Goal: Task Accomplishment & Management: Complete application form

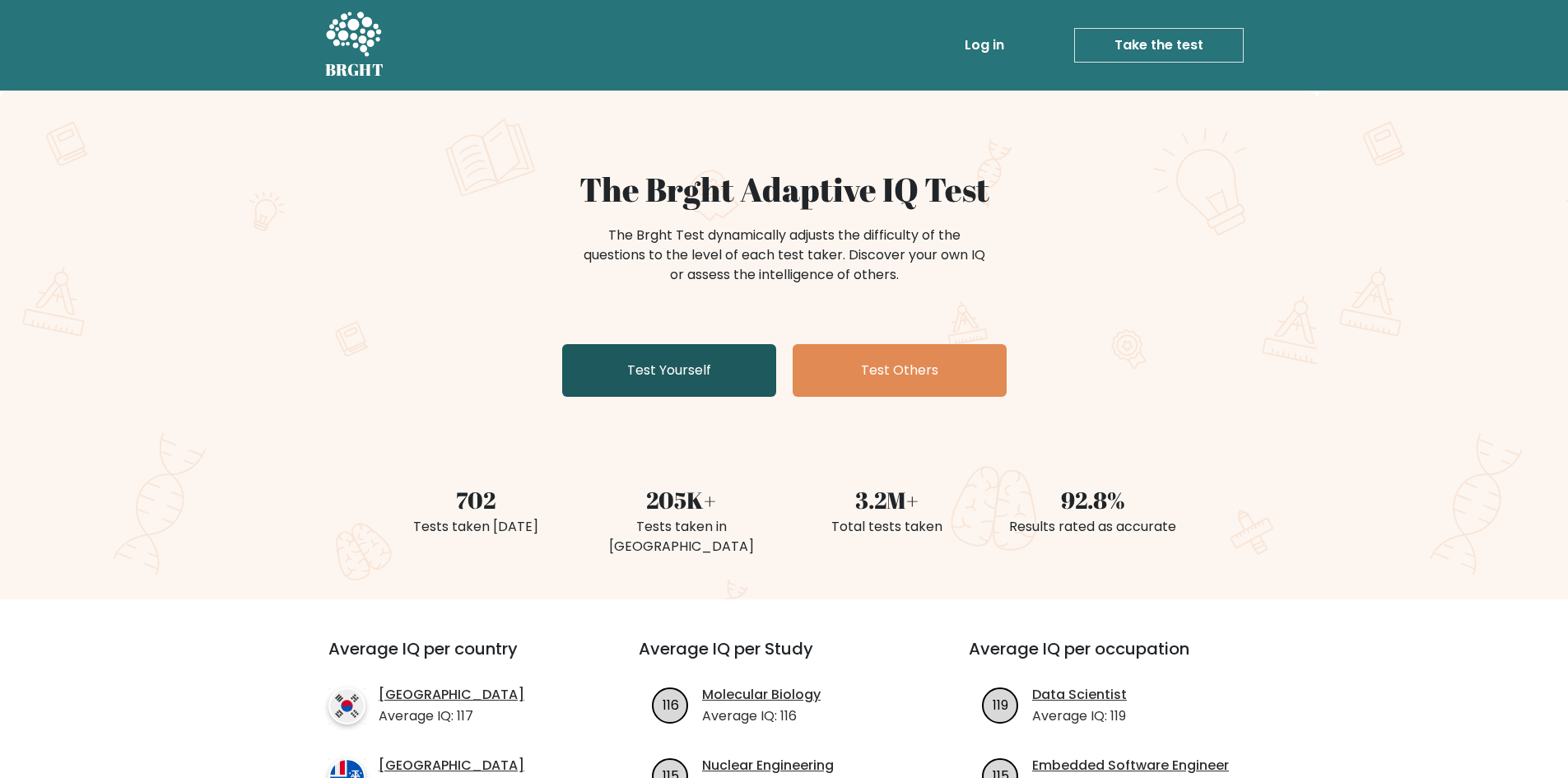
click at [681, 361] on link "Test Yourself" at bounding box center [668, 370] width 214 height 53
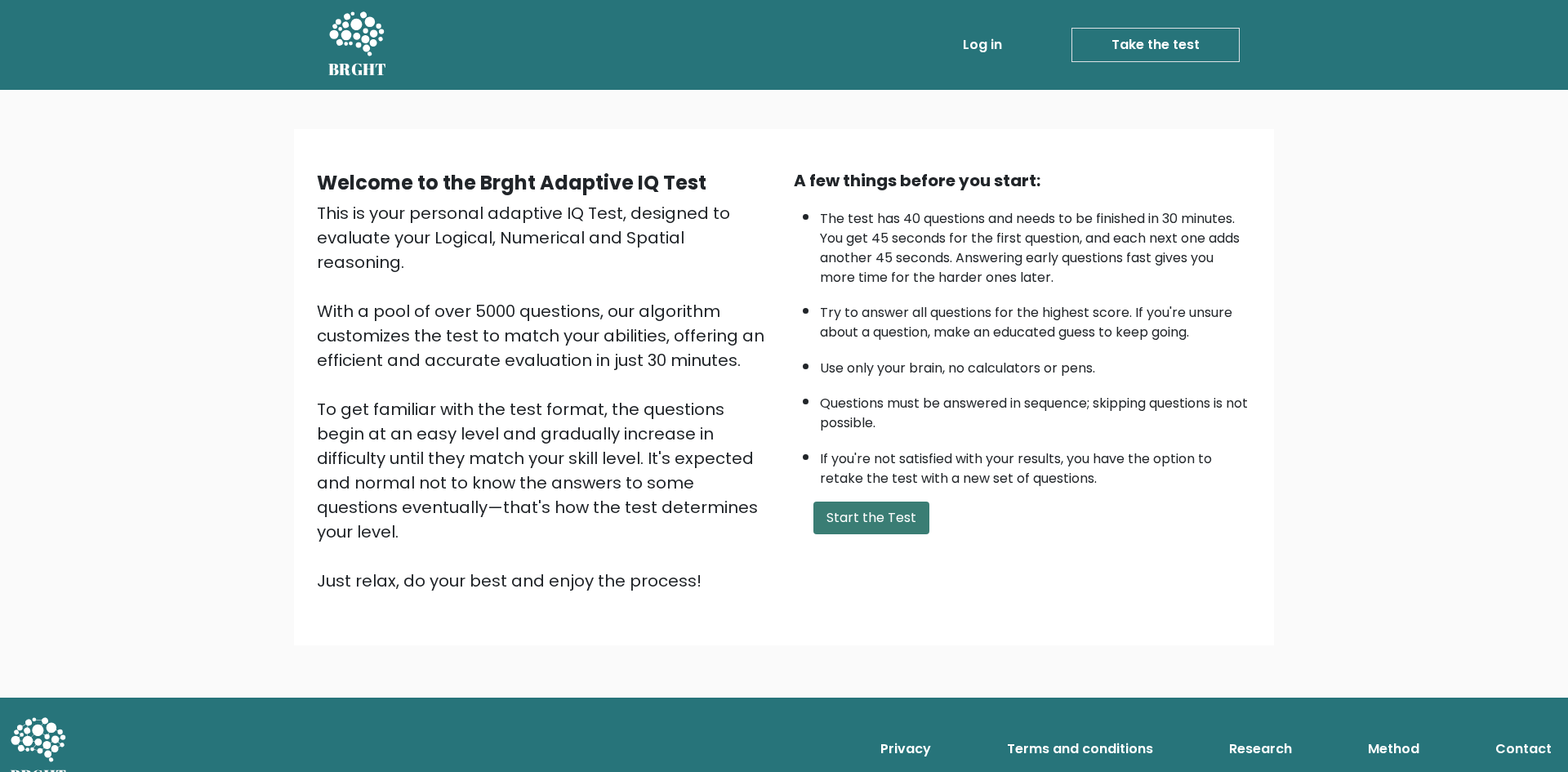
click at [881, 506] on button "Start the Test" at bounding box center [871, 518] width 116 height 33
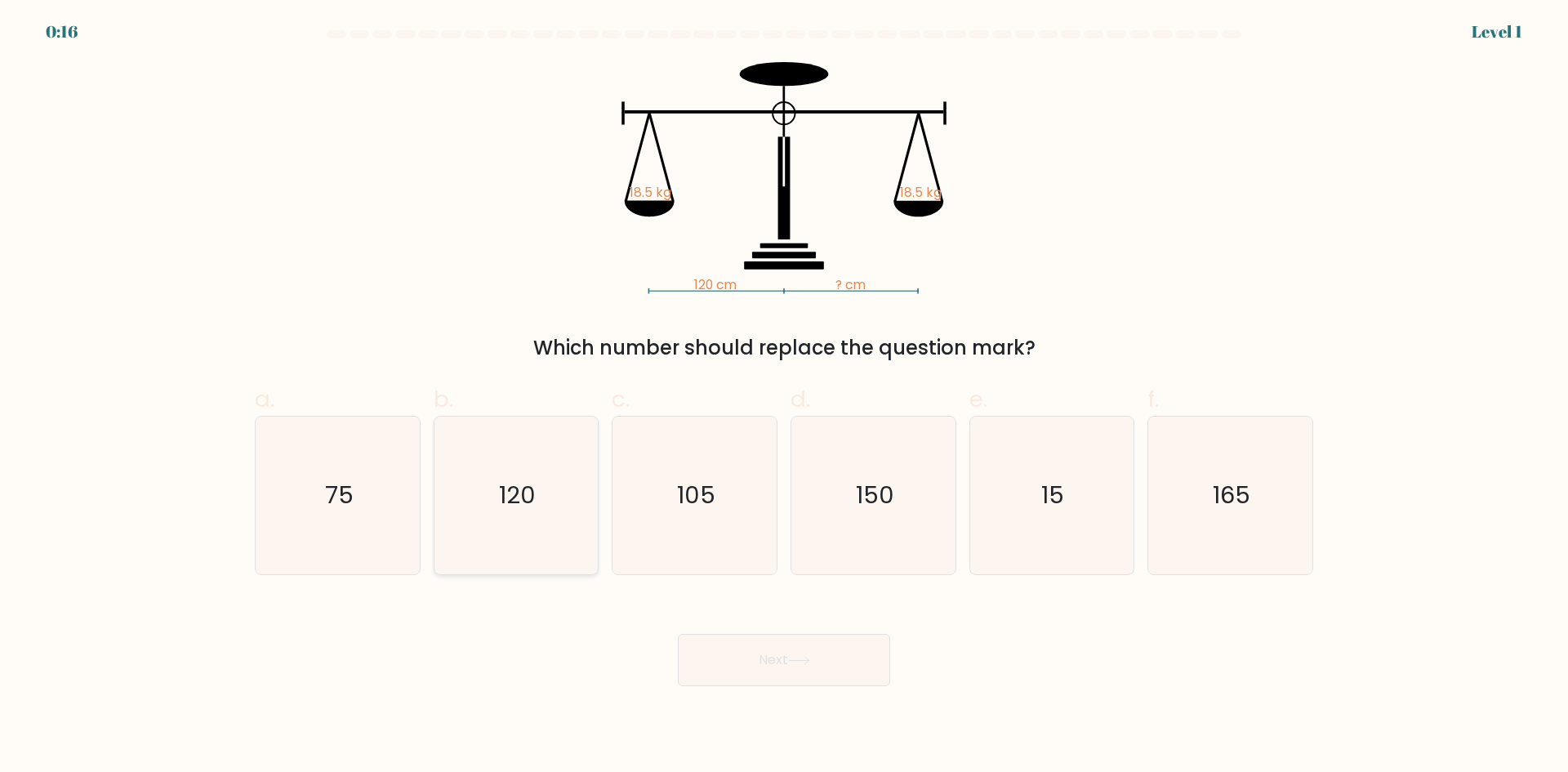
click at [504, 496] on text "120" at bounding box center [518, 495] width 37 height 33
click at [784, 397] on input "b. 120" at bounding box center [784, 391] width 1 height 11
radio input "true"
click at [833, 677] on button "Next" at bounding box center [784, 660] width 212 height 52
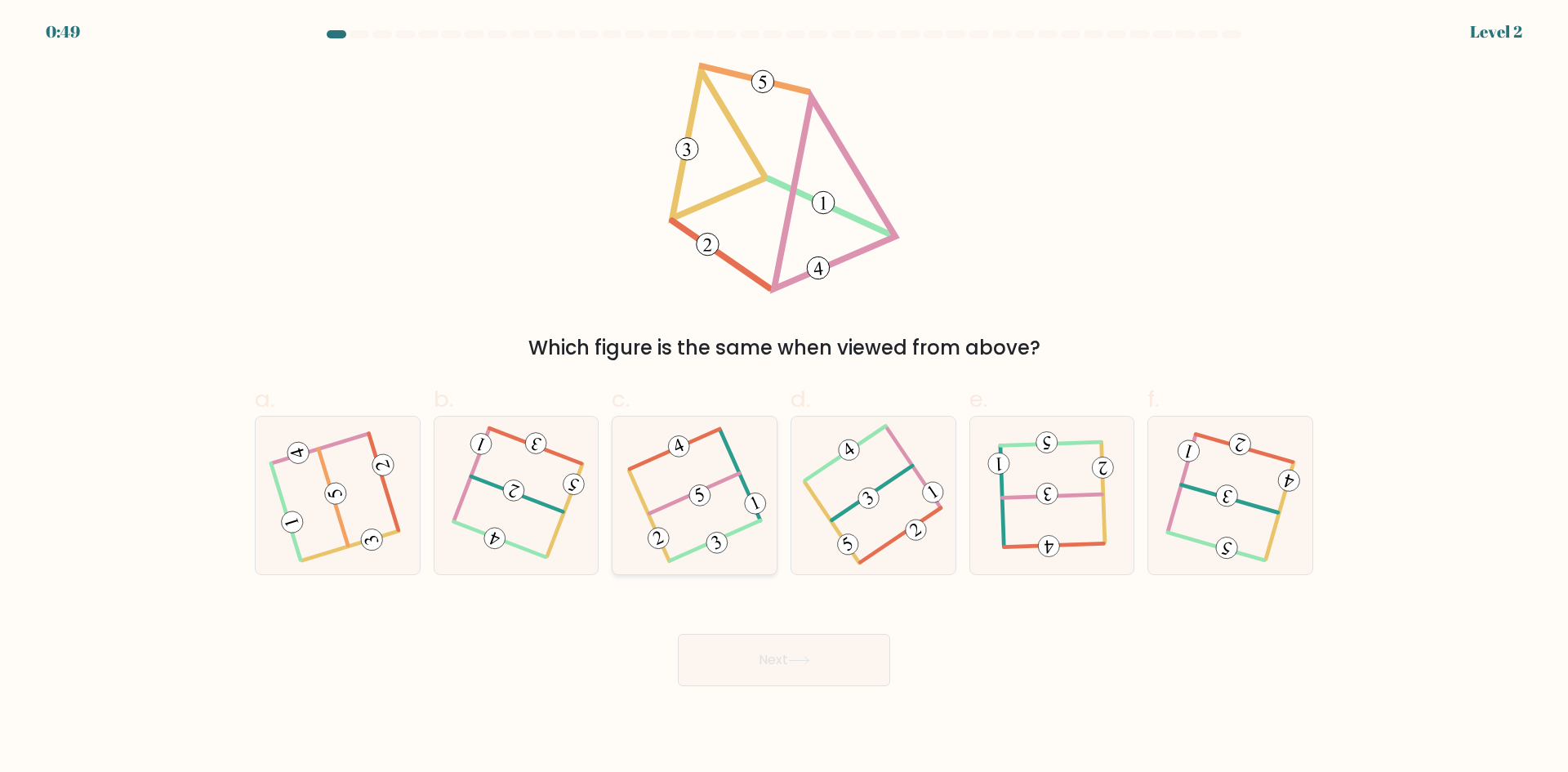
click at [658, 515] on icon at bounding box center [694, 494] width 124 height 126
click at [784, 397] on input "c." at bounding box center [784, 391] width 1 height 11
radio input "true"
click at [752, 646] on button "Next" at bounding box center [784, 660] width 212 height 52
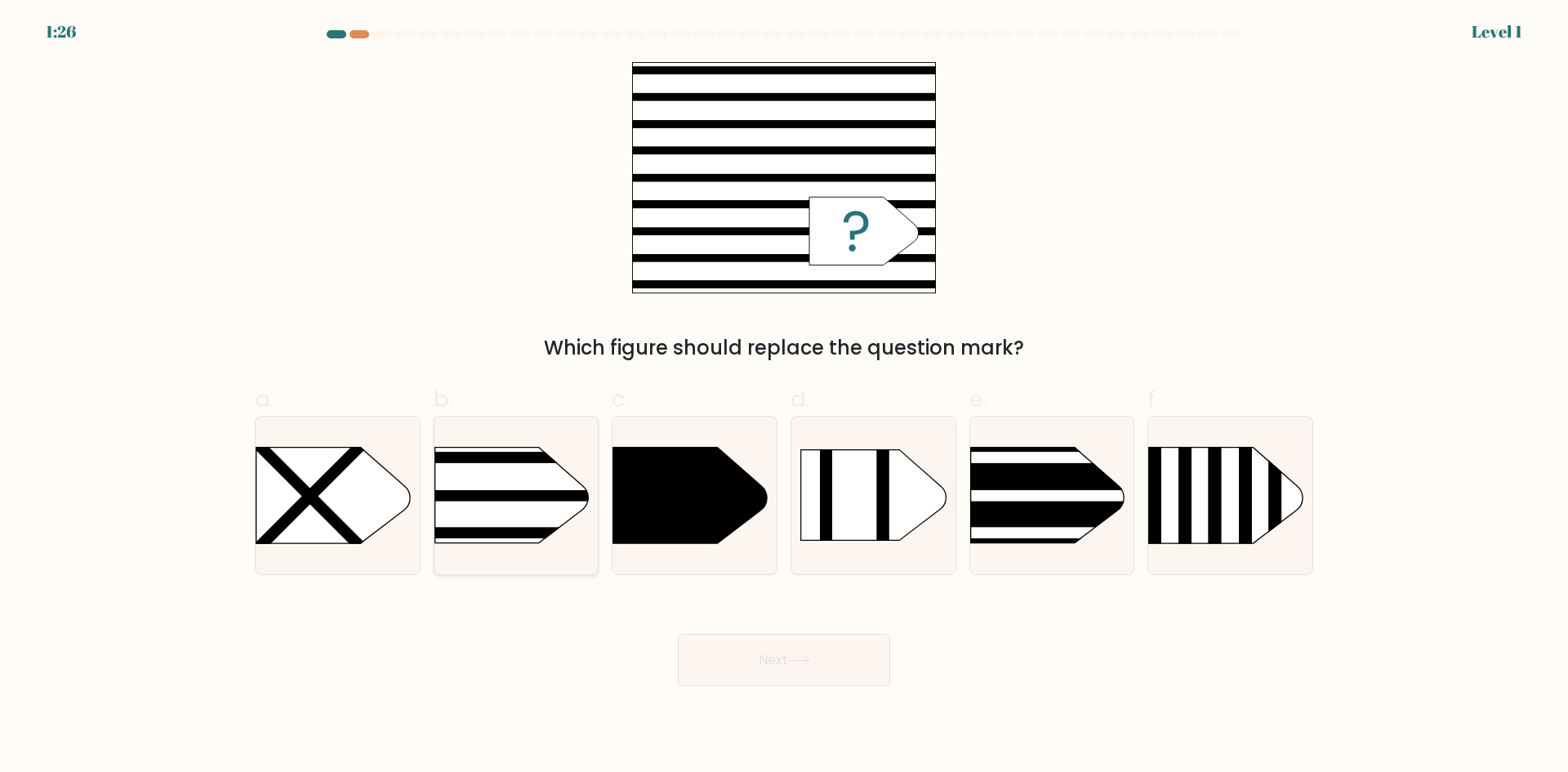
click at [531, 459] on rect at bounding box center [399, 458] width 428 height 11
click at [784, 397] on input "b." at bounding box center [784, 391] width 1 height 11
radio input "true"
click at [874, 658] on button "Next" at bounding box center [784, 660] width 212 height 52
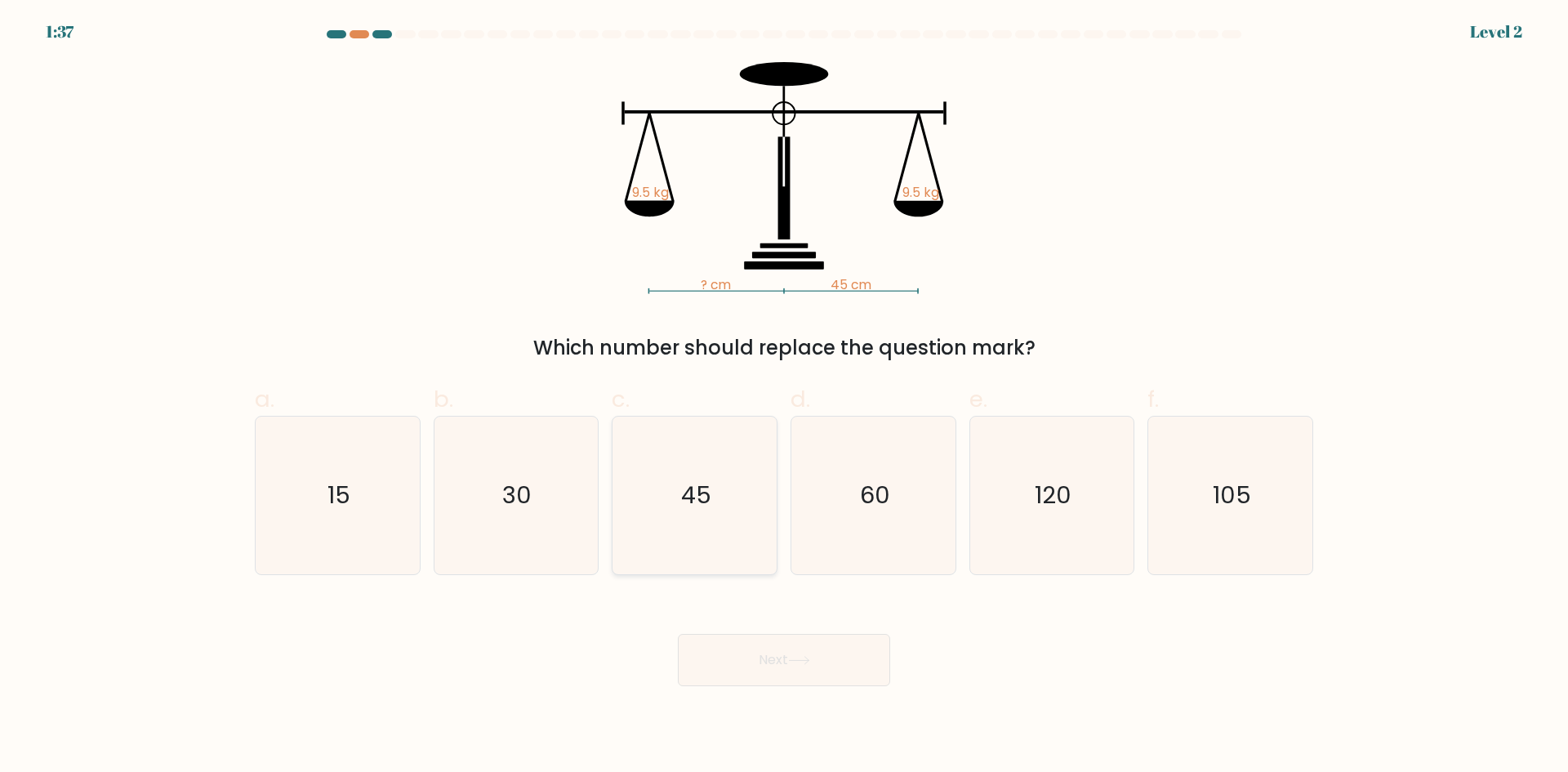
click at [732, 493] on icon "45" at bounding box center [694, 495] width 158 height 158
click at [784, 397] on input "c. 45" at bounding box center [784, 391] width 1 height 11
radio input "true"
drag, startPoint x: 808, startPoint y: 660, endPoint x: 811, endPoint y: 651, distance: 9.5
click at [807, 661] on icon at bounding box center [799, 660] width 22 height 9
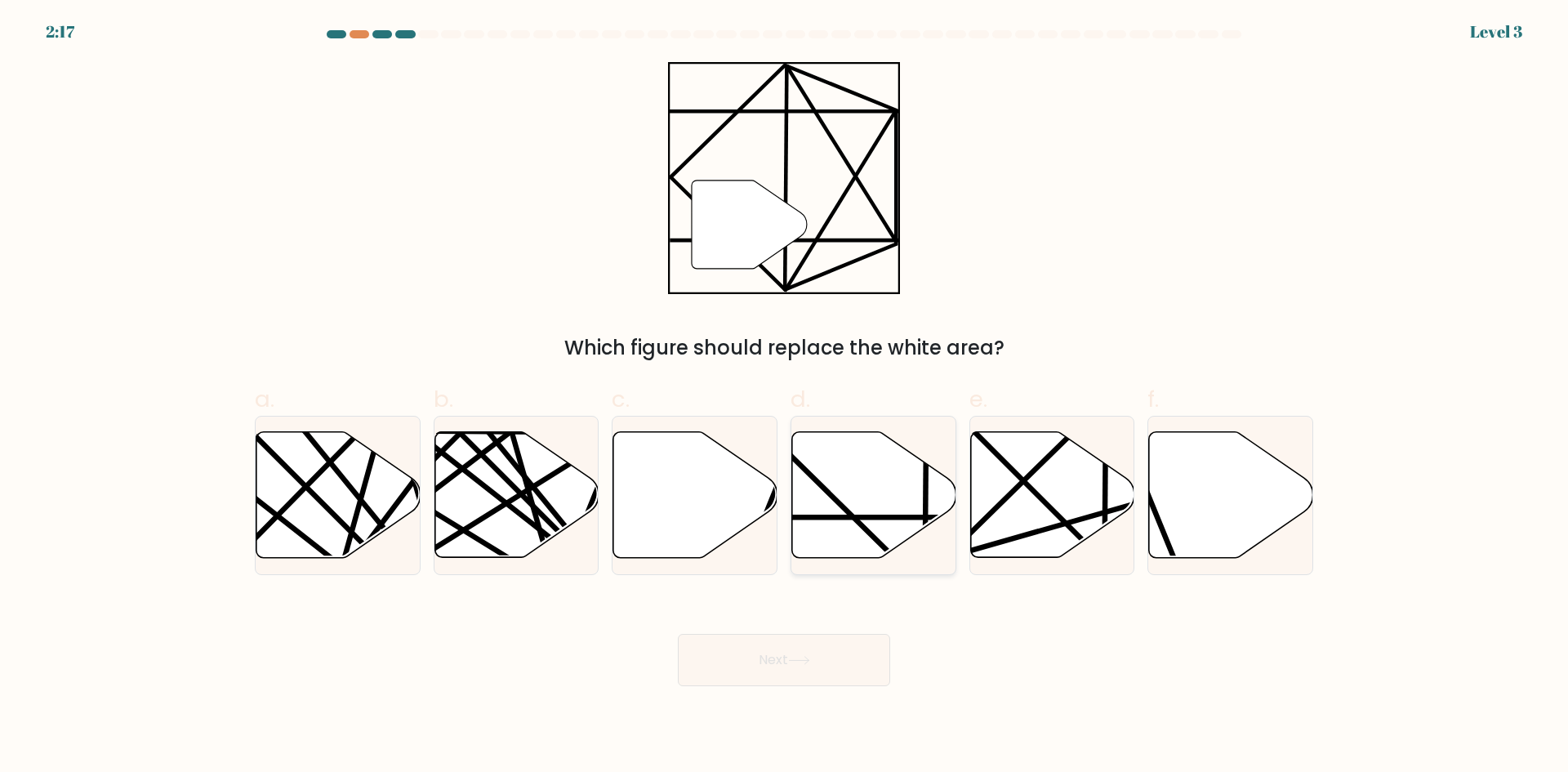
click at [877, 498] on icon at bounding box center [874, 494] width 164 height 126
click at [785, 397] on input "d." at bounding box center [784, 391] width 1 height 11
radio input "true"
click at [858, 654] on button "Next" at bounding box center [784, 660] width 212 height 52
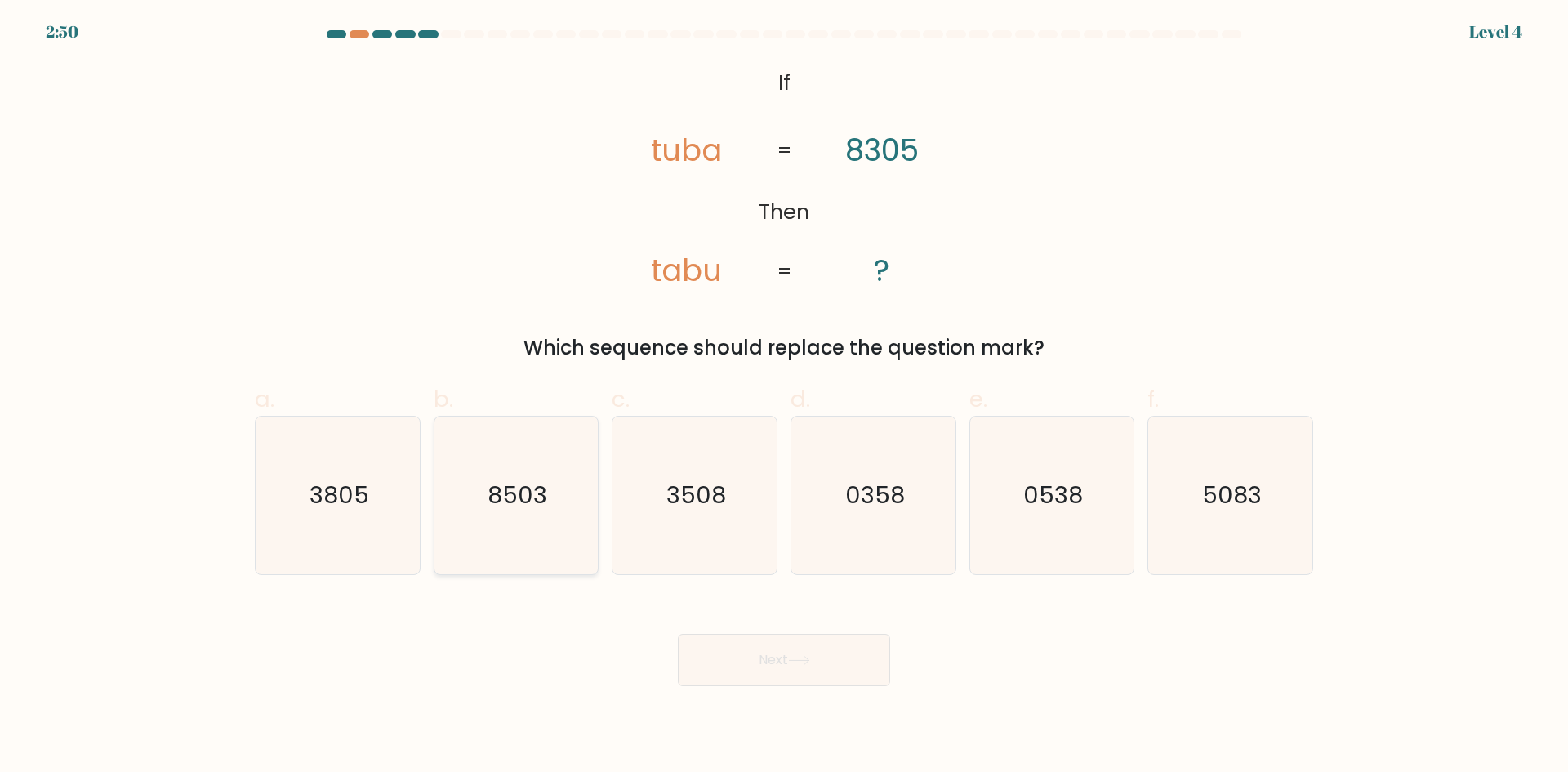
click at [515, 501] on text "8503" at bounding box center [517, 495] width 60 height 33
click at [784, 397] on input "b. 8503" at bounding box center [784, 391] width 1 height 11
radio input "true"
click at [822, 672] on button "Next" at bounding box center [784, 660] width 212 height 52
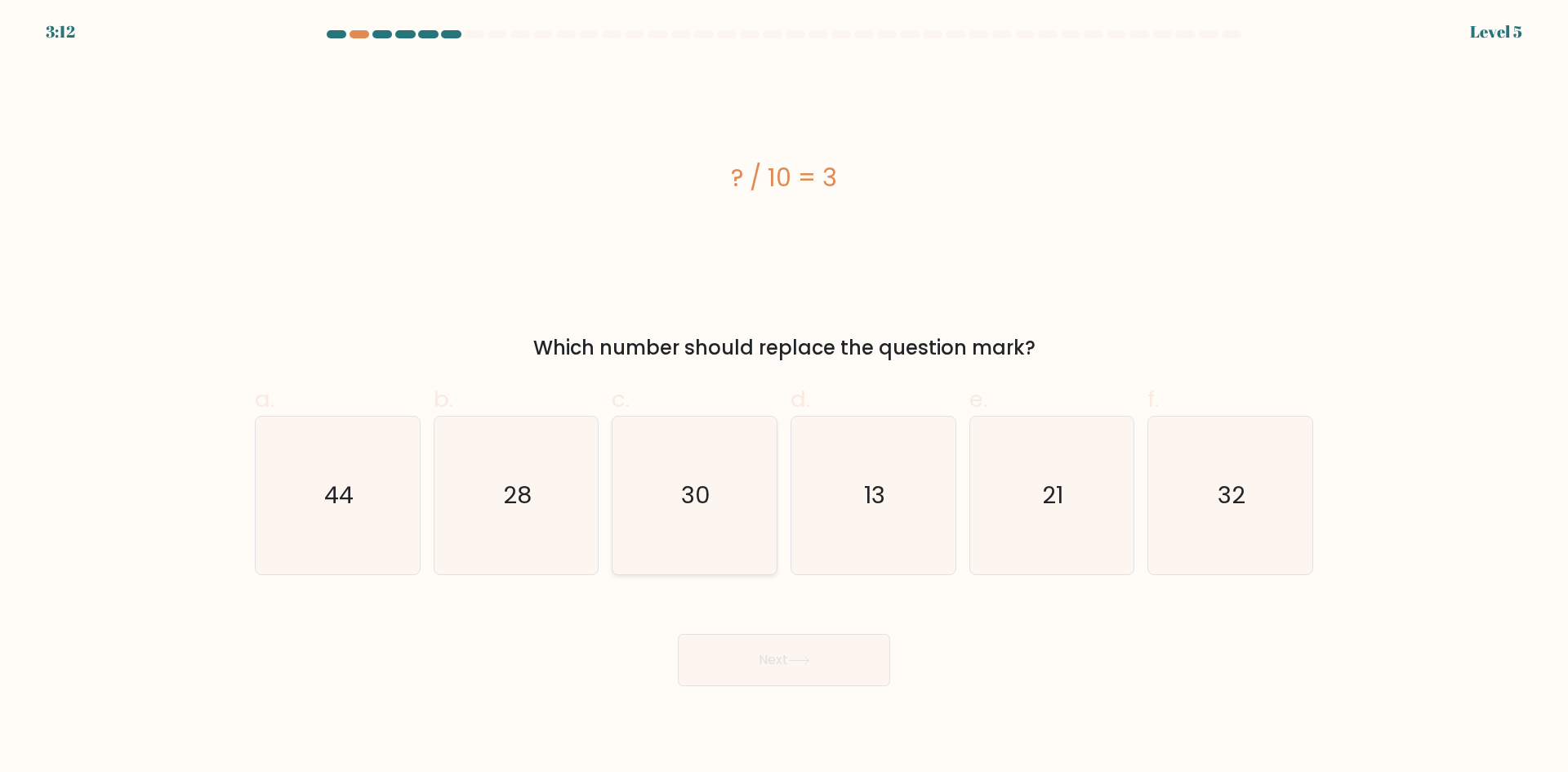
click at [633, 521] on icon "30" at bounding box center [694, 495] width 158 height 158
click at [784, 397] on input "c. 30" at bounding box center [784, 391] width 1 height 11
radio input "true"
click at [846, 655] on button "Next" at bounding box center [784, 660] width 212 height 52
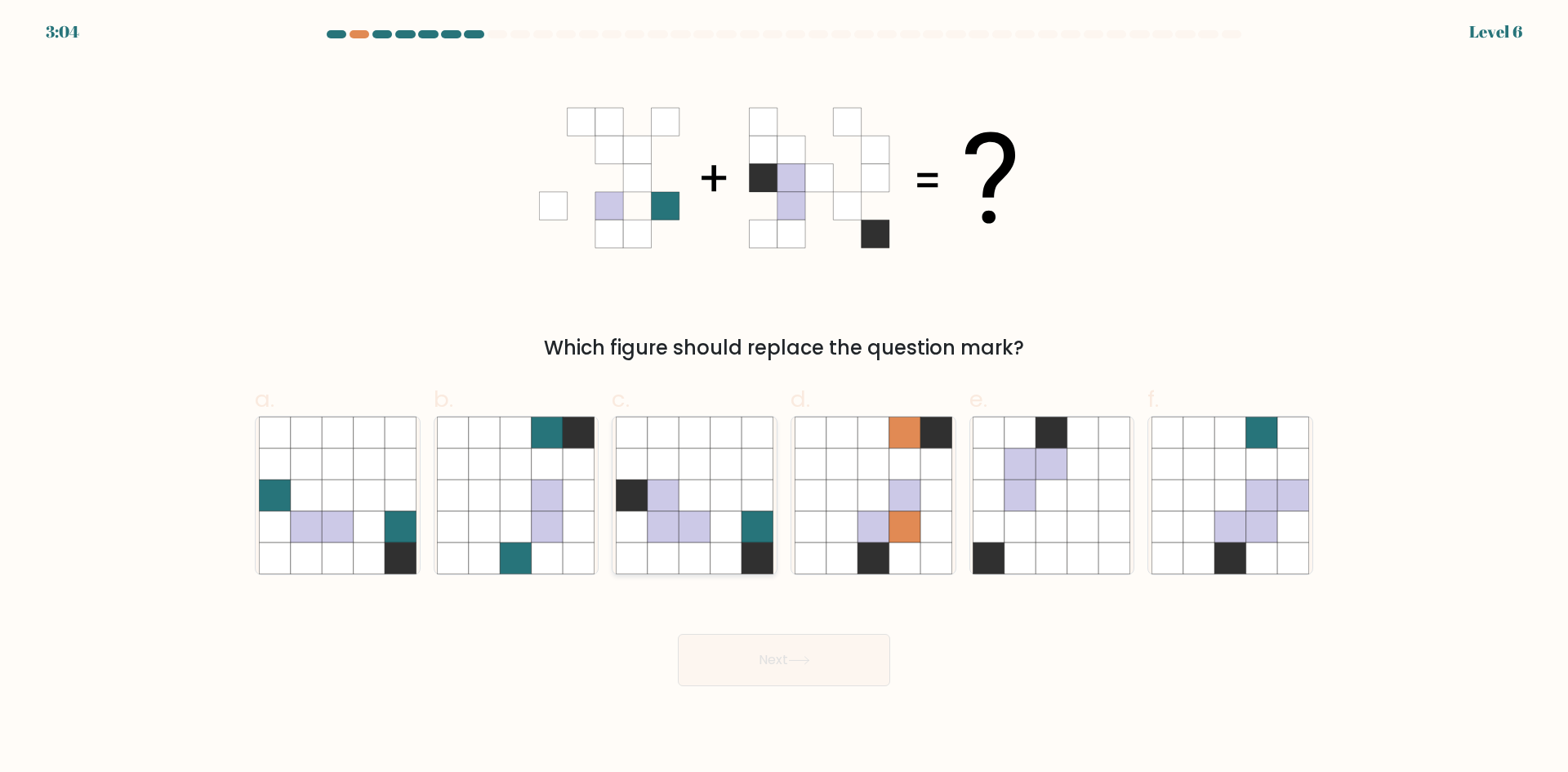
click at [703, 526] on icon at bounding box center [694, 526] width 31 height 31
click at [784, 397] on input "c." at bounding box center [784, 391] width 1 height 11
radio input "true"
click at [800, 652] on button "Next" at bounding box center [784, 660] width 212 height 52
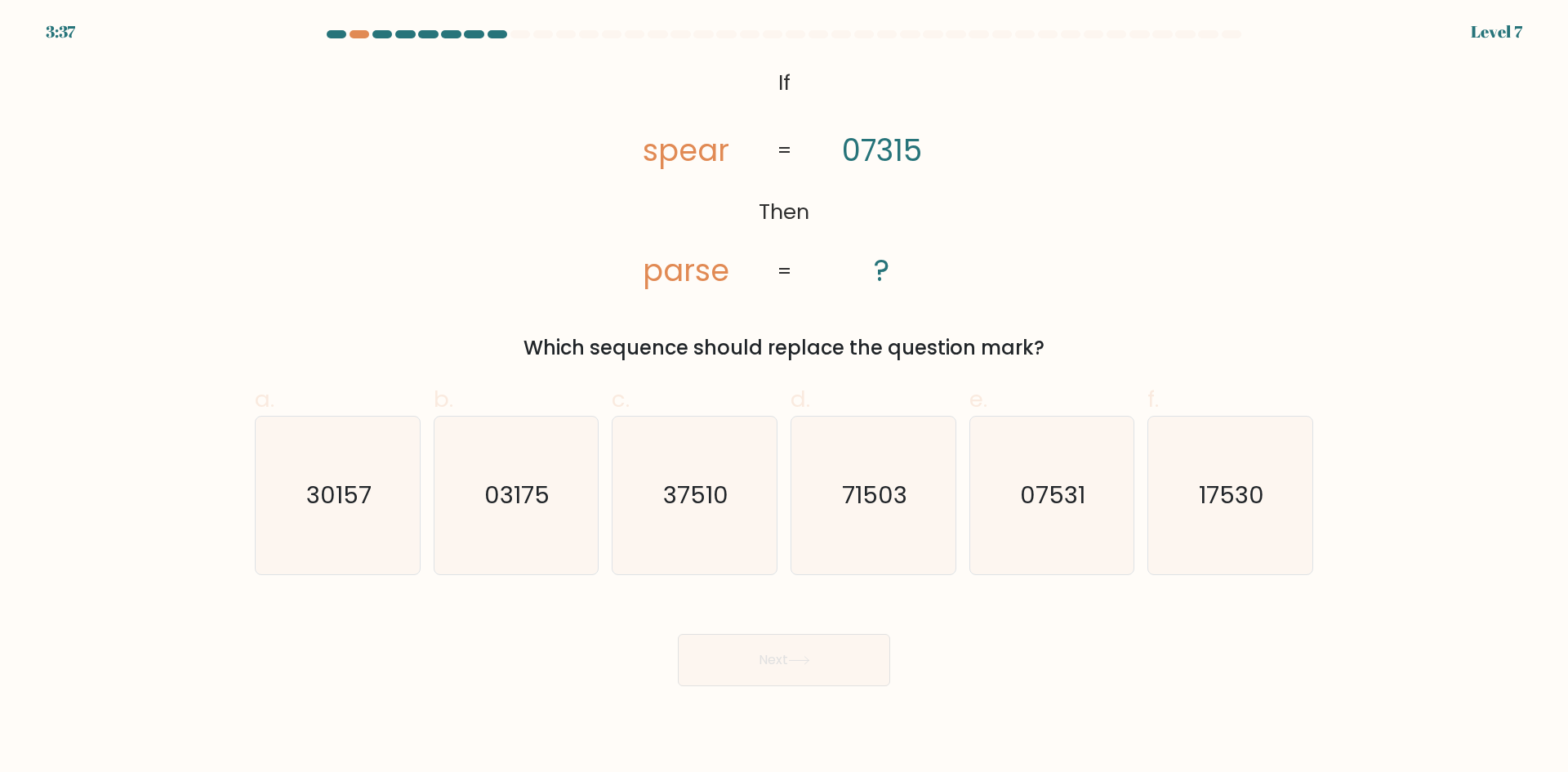
click at [845, 495] on text "71503" at bounding box center [874, 495] width 65 height 33
click at [785, 397] on input "d. 71503" at bounding box center [784, 391] width 1 height 11
radio input "true"
click at [832, 652] on button "Next" at bounding box center [784, 660] width 212 height 52
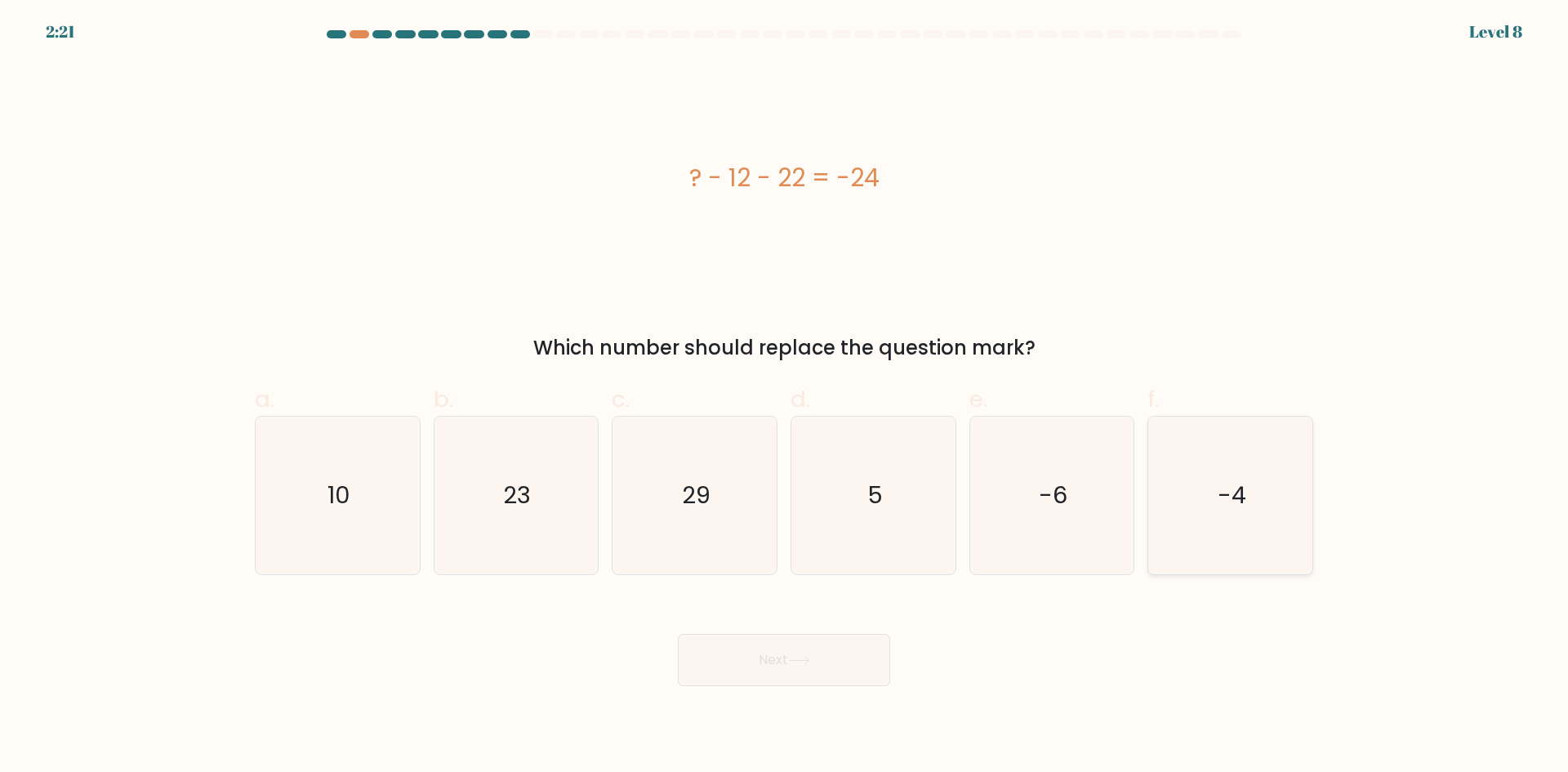
click at [1186, 465] on icon "-4" at bounding box center [1230, 495] width 158 height 158
click at [785, 397] on input "f. -4" at bounding box center [784, 391] width 1 height 11
radio input "true"
click at [822, 678] on button "Next" at bounding box center [784, 660] width 212 height 52
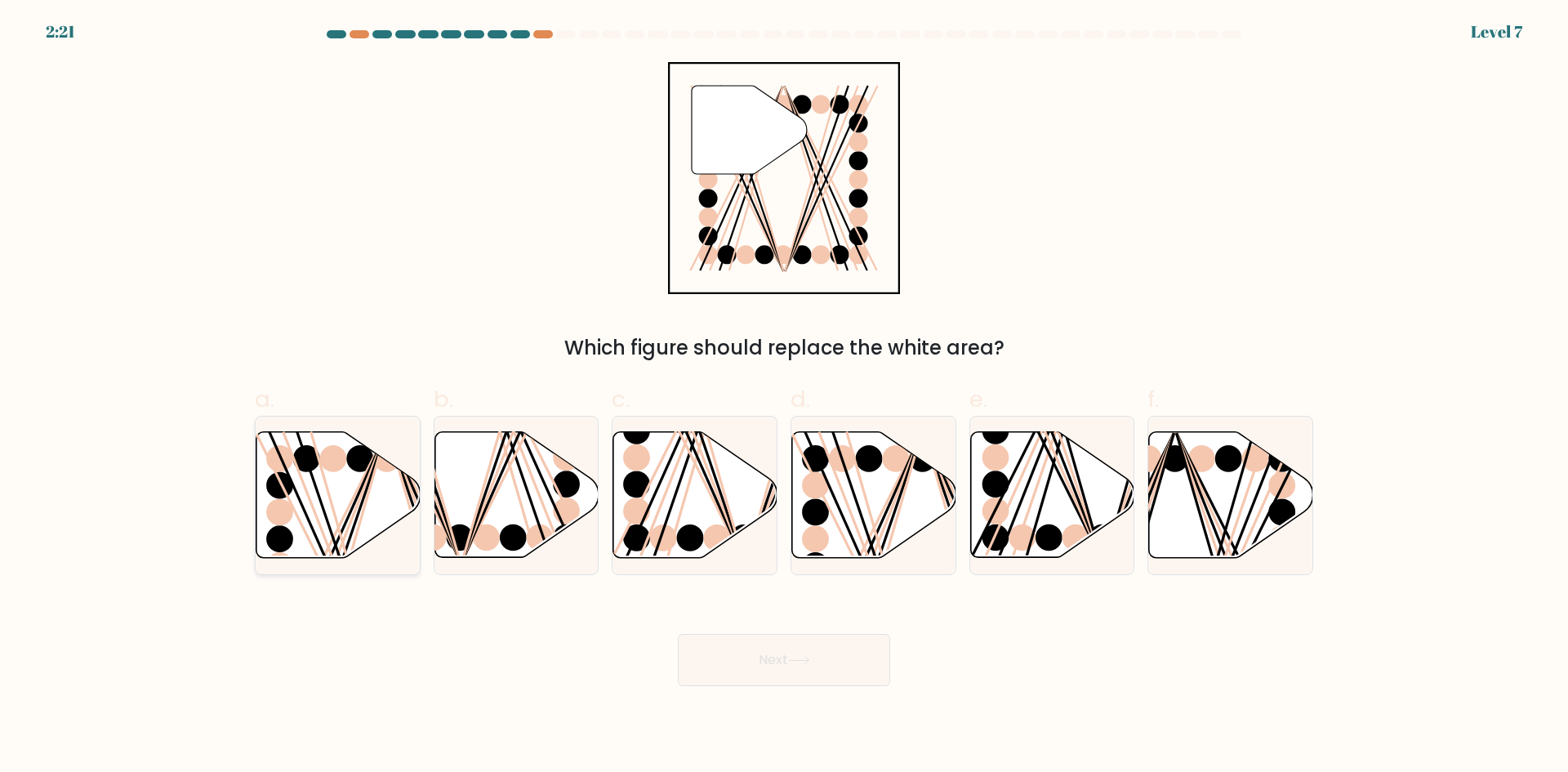
click at [334, 480] on icon at bounding box center [339, 494] width 164 height 126
click at [784, 397] on input "a." at bounding box center [784, 391] width 1 height 11
radio input "true"
click at [801, 672] on button "Next" at bounding box center [784, 660] width 212 height 52
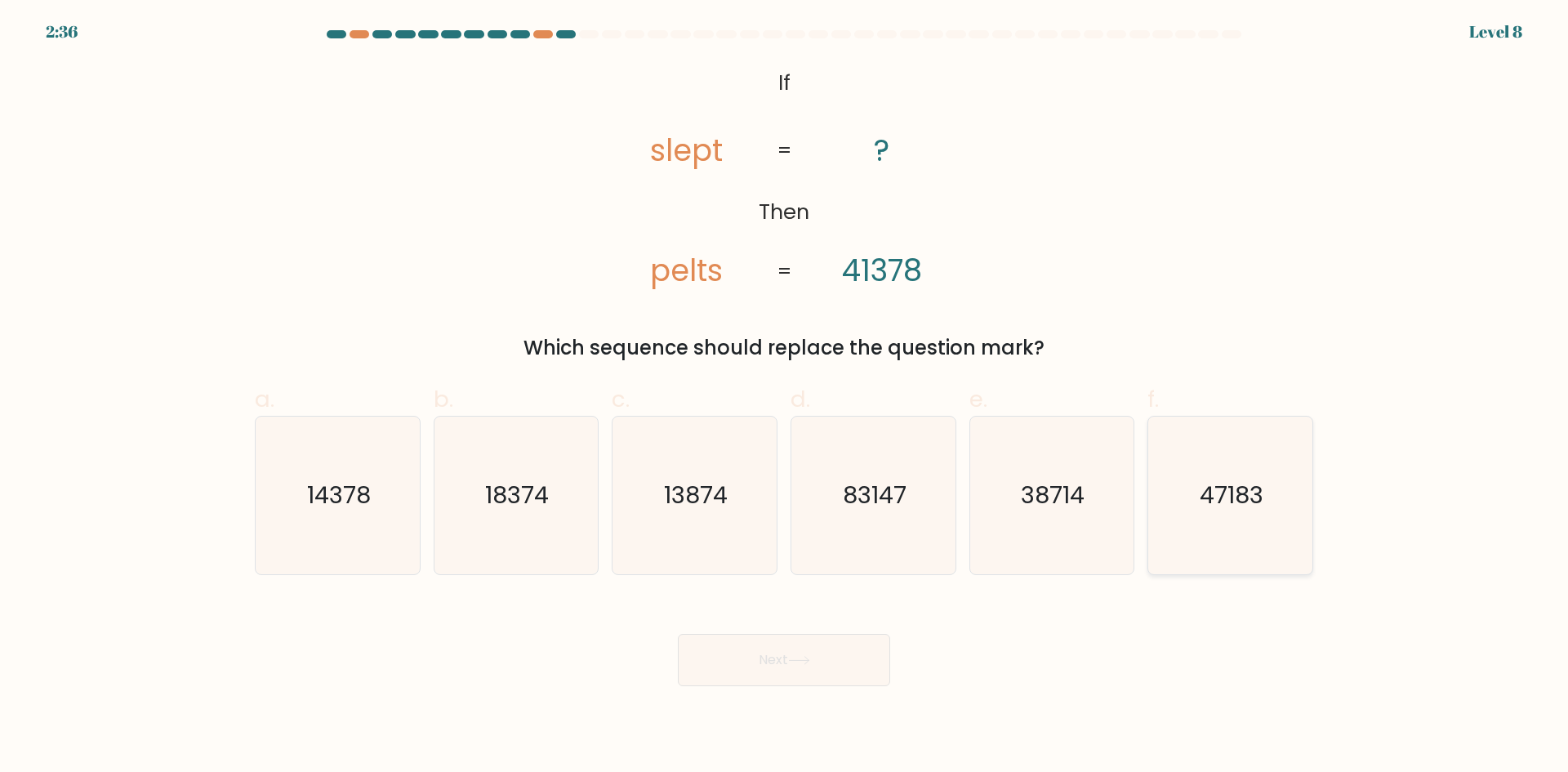
click at [1222, 519] on icon "47183" at bounding box center [1230, 495] width 158 height 158
click at [785, 397] on input "f. 47183" at bounding box center [784, 391] width 1 height 11
radio input "true"
click at [789, 704] on body "2:35 Level 8 If" at bounding box center [784, 386] width 1568 height 772
click at [787, 645] on button "Next" at bounding box center [784, 660] width 212 height 52
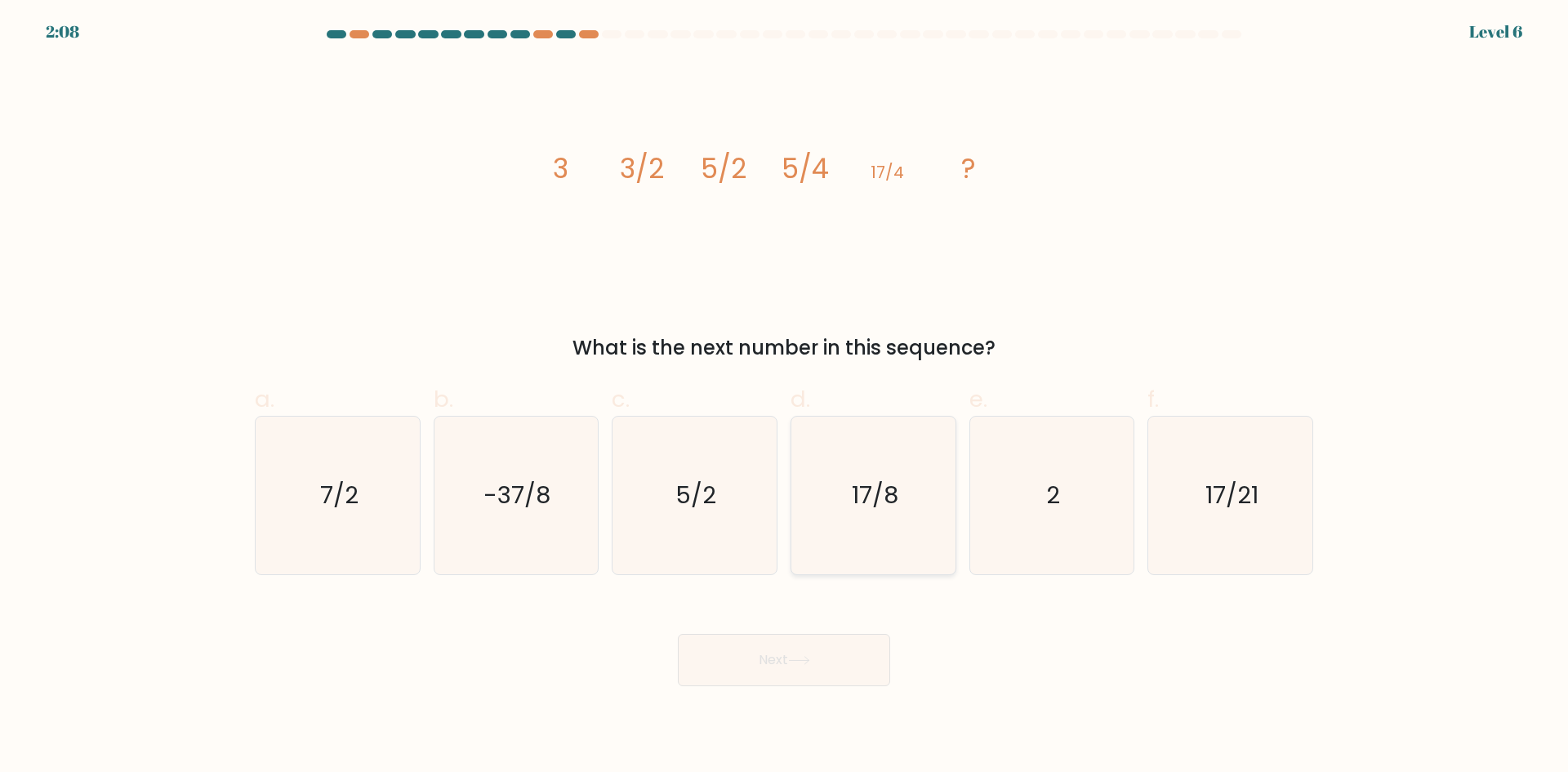
click at [903, 449] on icon "17/8" at bounding box center [874, 495] width 158 height 158
click at [785, 397] on input "d. 17/8" at bounding box center [784, 391] width 1 height 11
radio input "true"
click at [758, 660] on button "Next" at bounding box center [784, 660] width 212 height 52
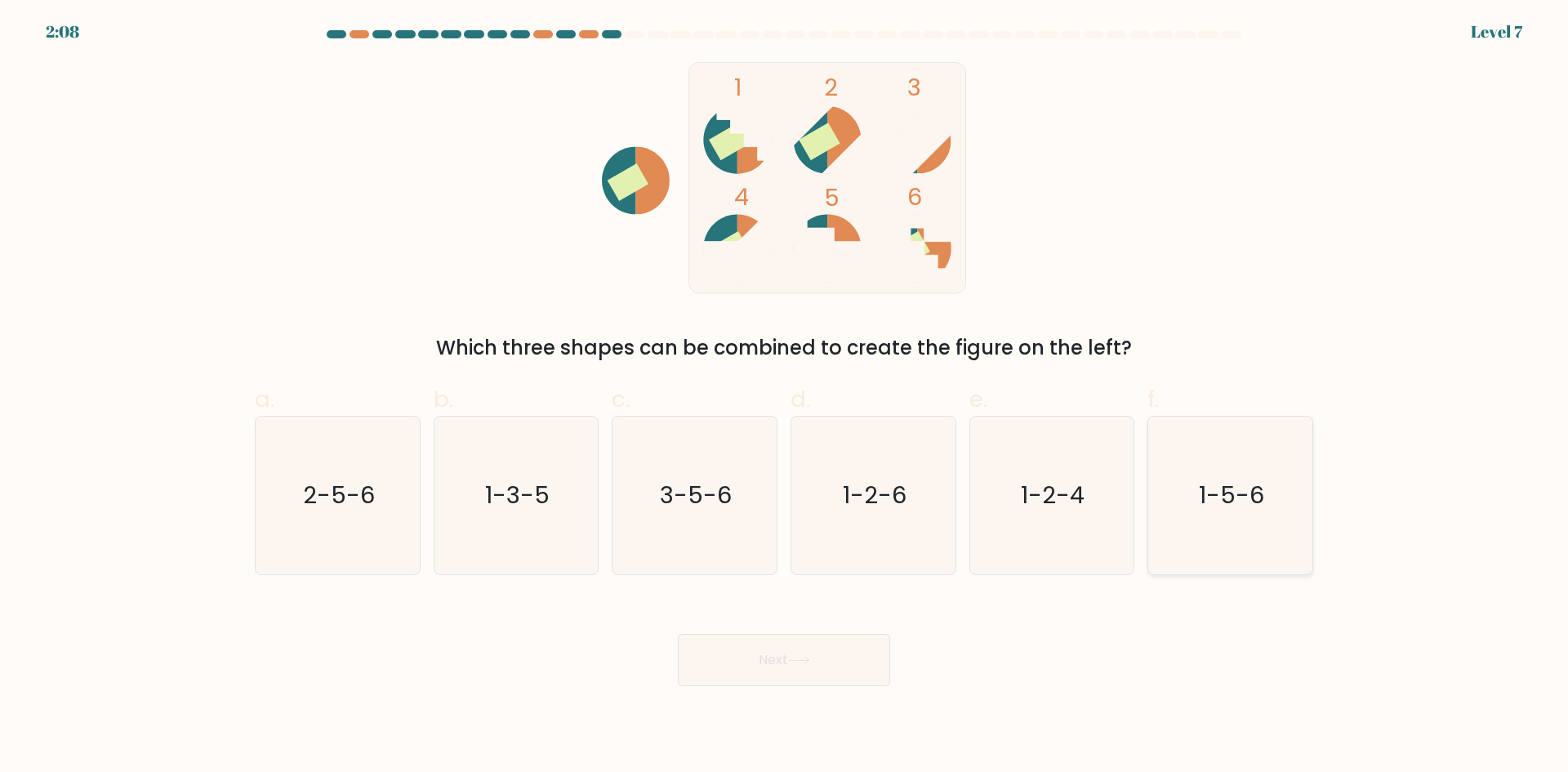
click at [1251, 477] on icon "1-5-6" at bounding box center [1230, 495] width 158 height 158
click at [785, 397] on input "f. 1-5-6" at bounding box center [784, 391] width 1 height 11
radio input "true"
click at [802, 631] on div "Next" at bounding box center [784, 640] width 1078 height 91
click at [843, 653] on button "Next" at bounding box center [784, 660] width 212 height 52
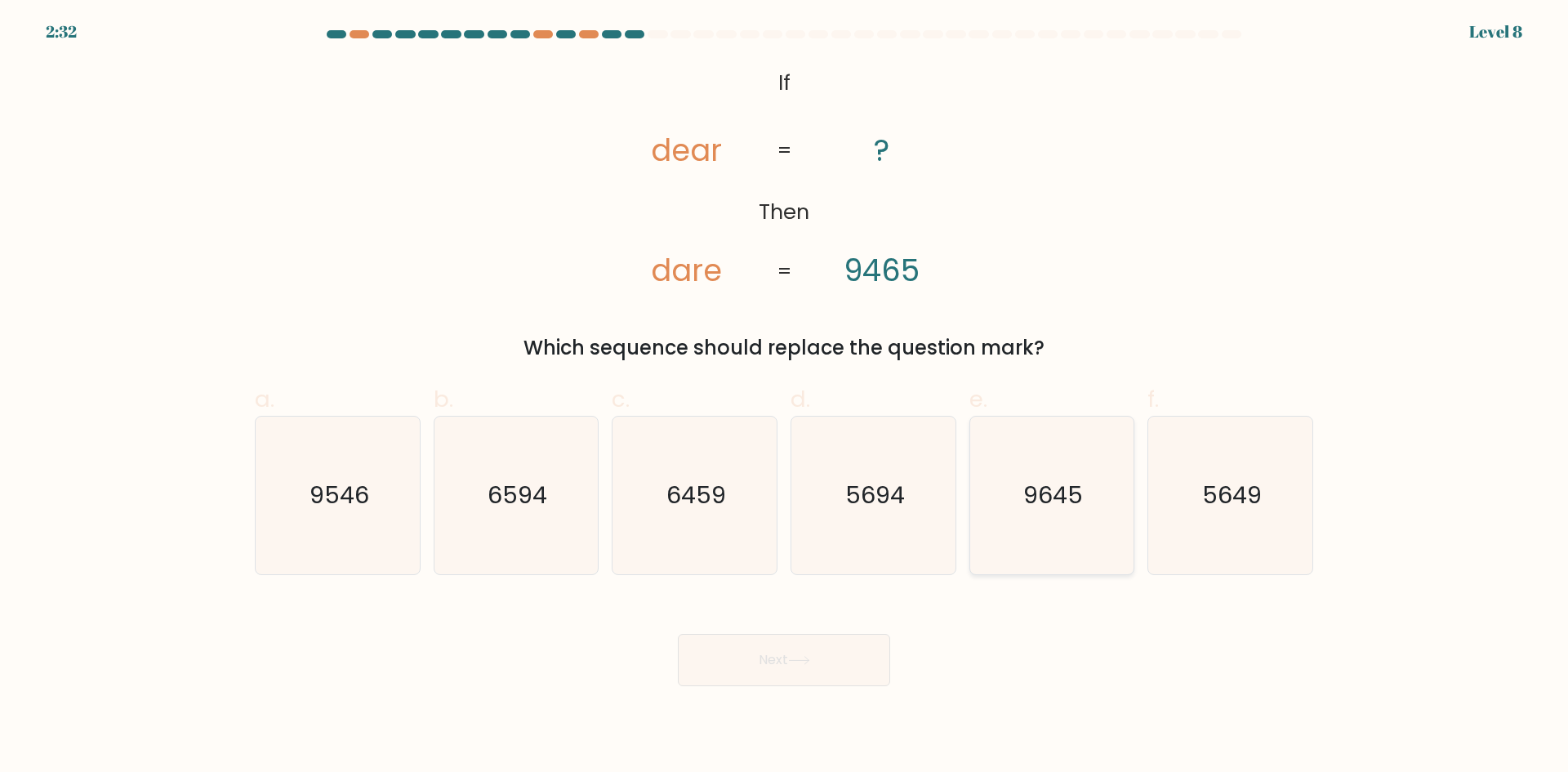
click at [1100, 508] on icon "9645" at bounding box center [1052, 495] width 158 height 158
click at [785, 397] on input "e. 9645" at bounding box center [784, 391] width 1 height 11
radio input "true"
click at [814, 676] on button "Next" at bounding box center [784, 660] width 212 height 52
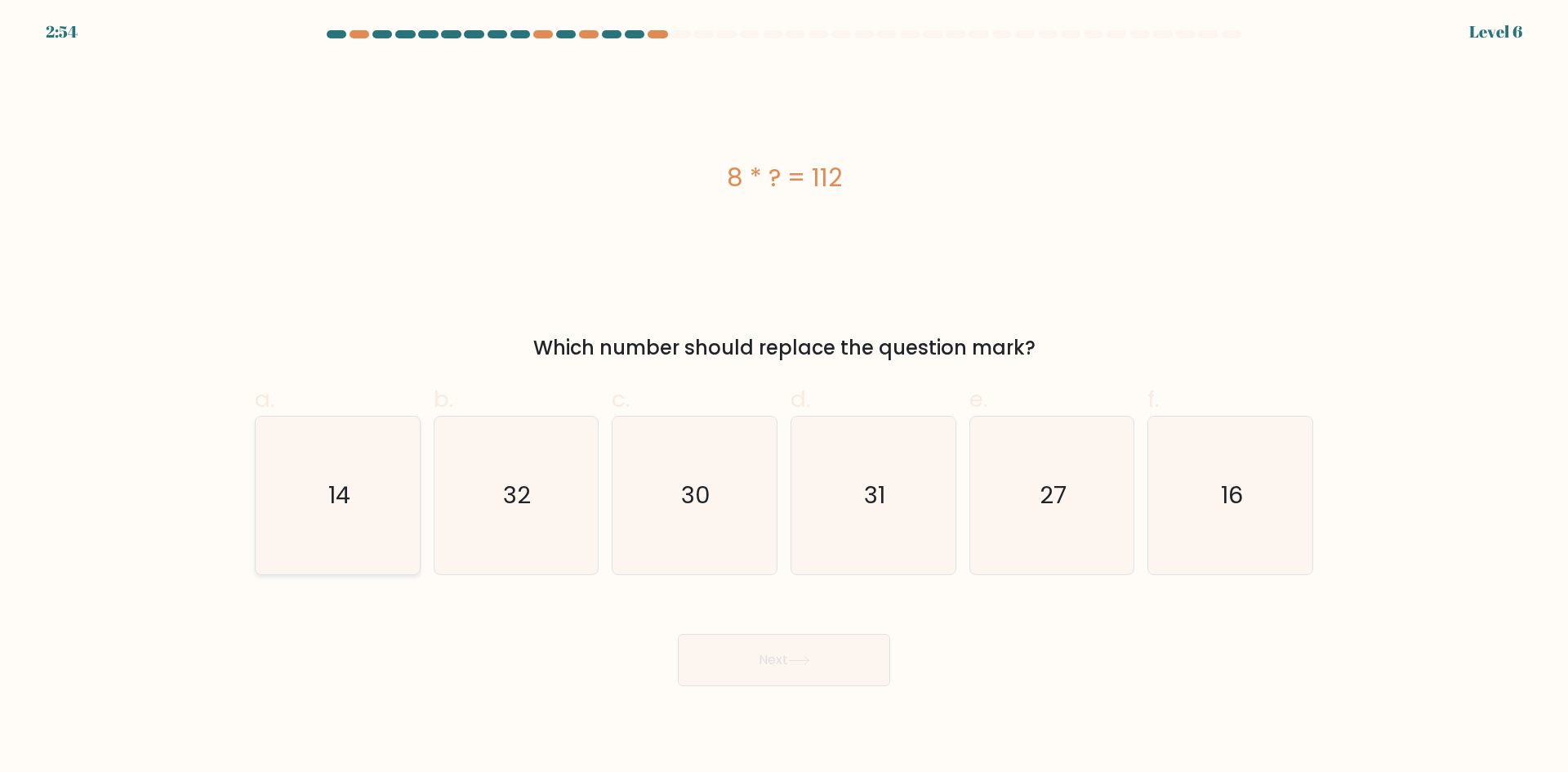
click at [330, 530] on icon "14" at bounding box center [338, 495] width 158 height 158
click at [784, 397] on input "a. 14" at bounding box center [784, 391] width 1 height 11
radio input "true"
click at [762, 666] on button "Next" at bounding box center [784, 660] width 212 height 52
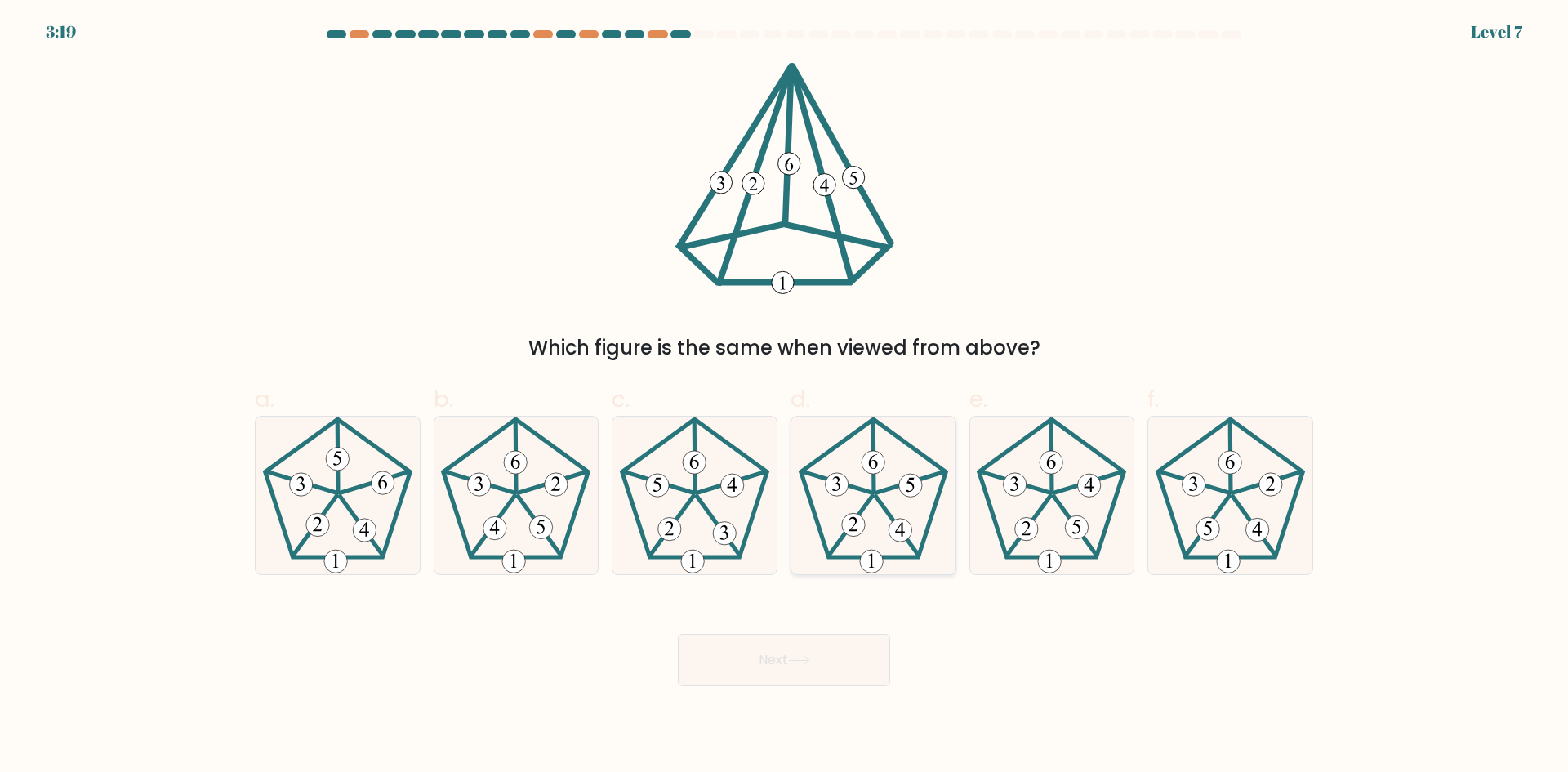
click at [901, 491] on 637 at bounding box center [910, 485] width 23 height 23
click at [785, 397] on input "d." at bounding box center [784, 391] width 1 height 11
radio input "true"
click at [875, 707] on body "3:19 Level 7" at bounding box center [784, 386] width 1568 height 772
click at [829, 653] on button "Next" at bounding box center [784, 660] width 212 height 52
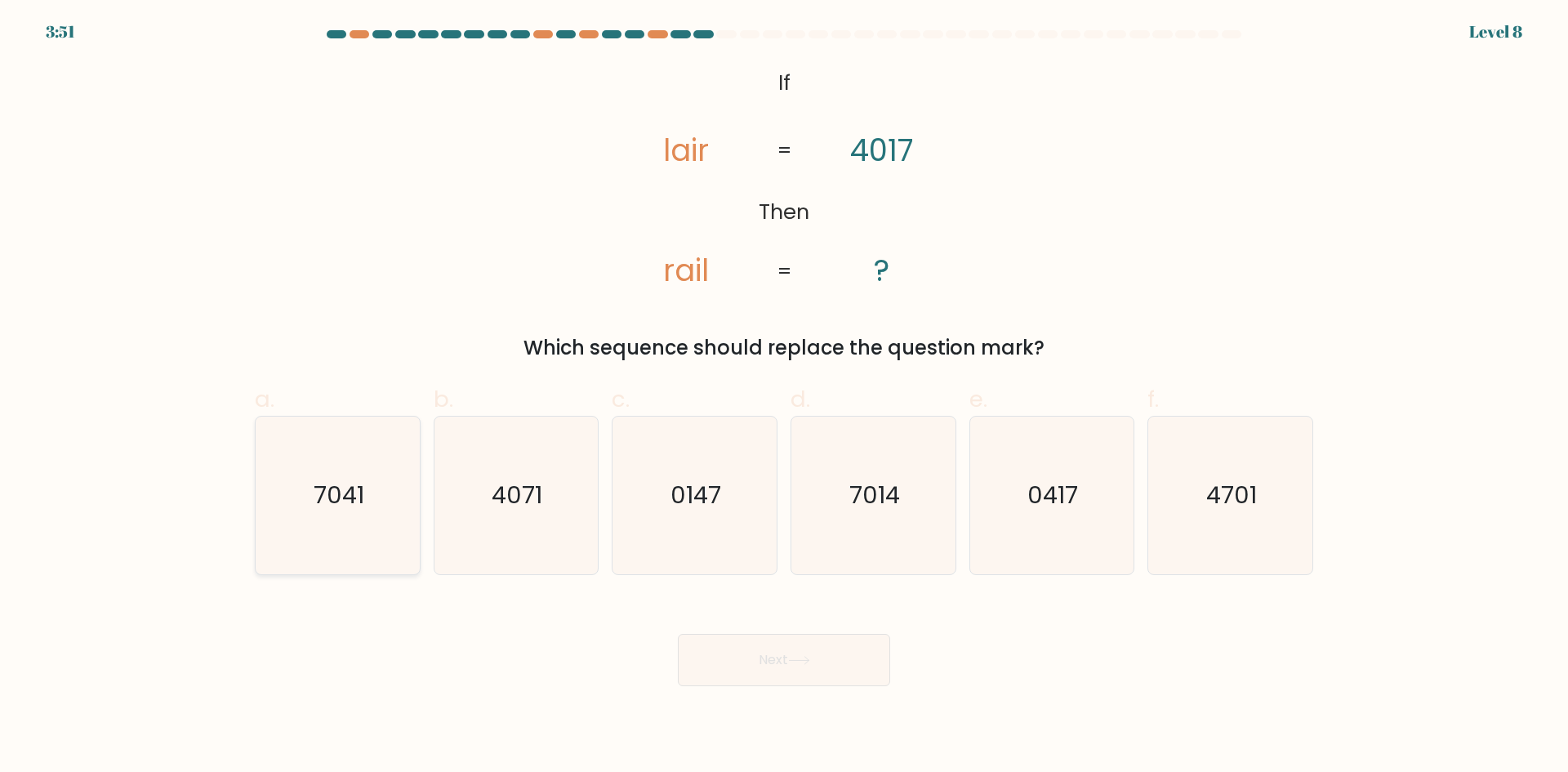
click at [406, 469] on icon "7041" at bounding box center [338, 495] width 158 height 158
click at [784, 397] on input "a. 7041" at bounding box center [784, 391] width 1 height 11
radio input "true"
click at [885, 350] on div "Which sequence should replace the question mark?" at bounding box center [784, 347] width 1039 height 30
click at [868, 466] on icon "7014" at bounding box center [874, 495] width 158 height 158
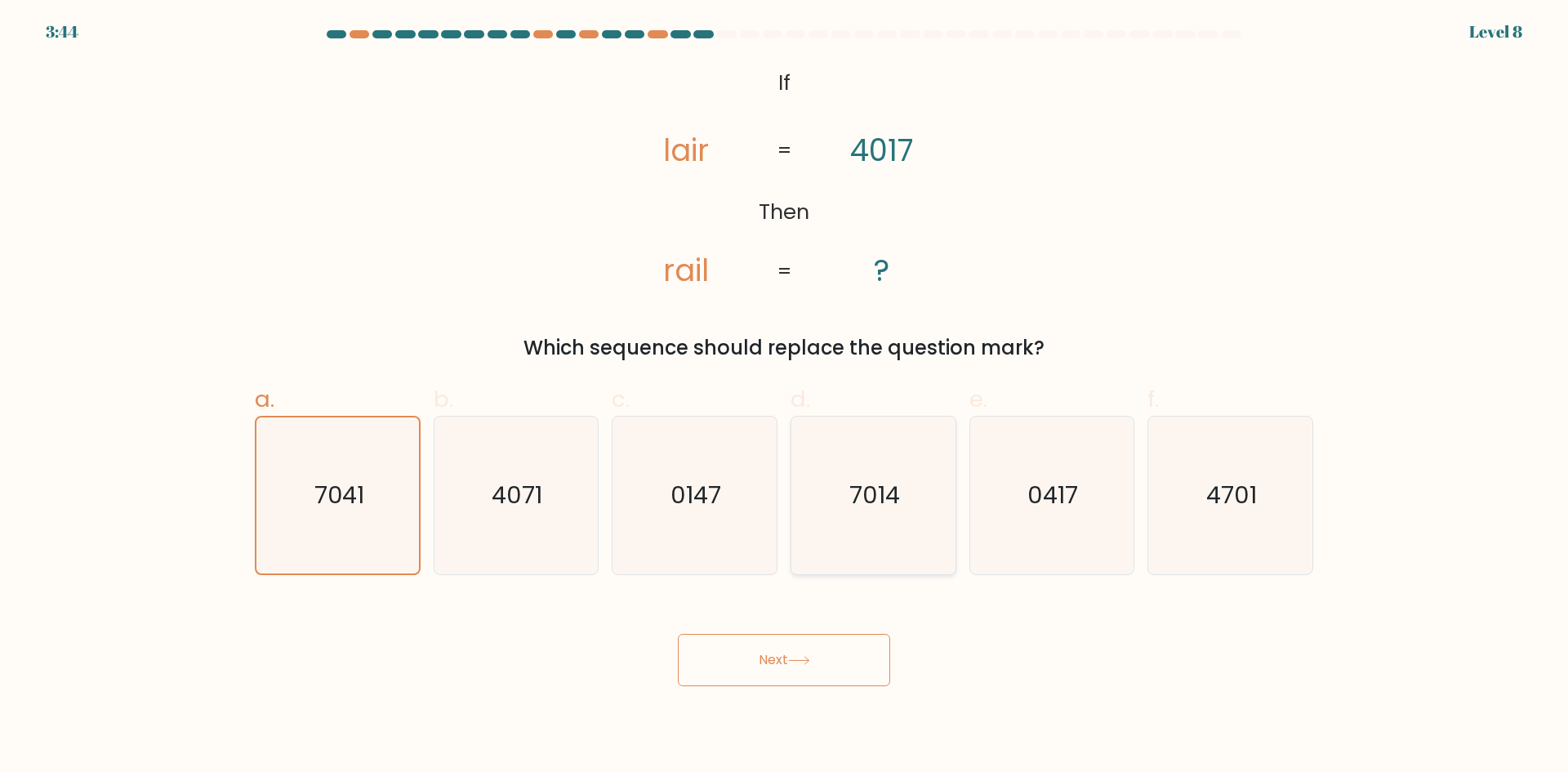
click at [785, 397] on input "d. 7014" at bounding box center [784, 391] width 1 height 11
radio input "true"
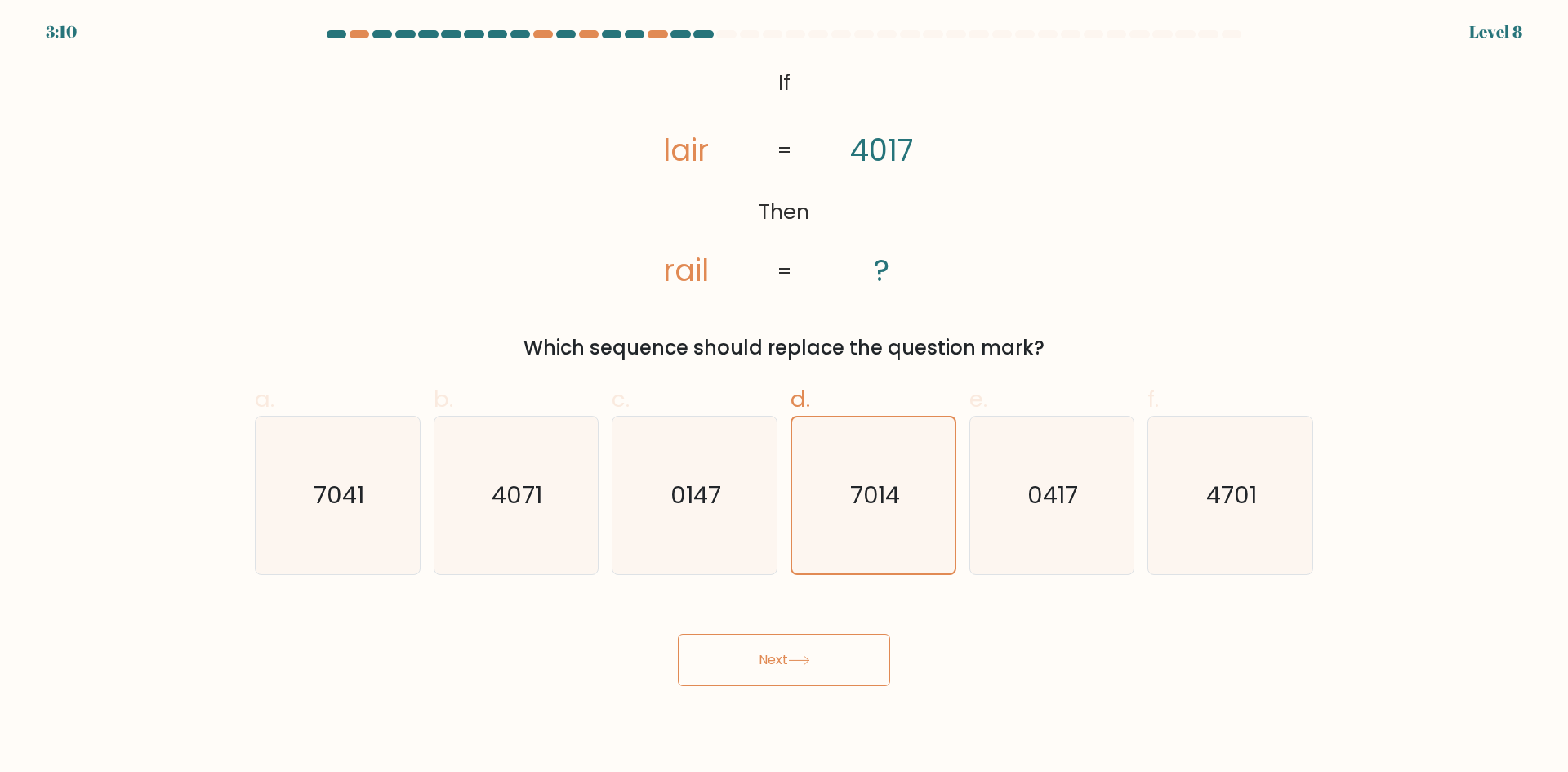
click at [775, 695] on body "3:10 Level 8 If" at bounding box center [784, 386] width 1568 height 772
drag, startPoint x: 771, startPoint y: 666, endPoint x: 799, endPoint y: 651, distance: 31.8
click at [774, 666] on button "Next" at bounding box center [784, 660] width 212 height 52
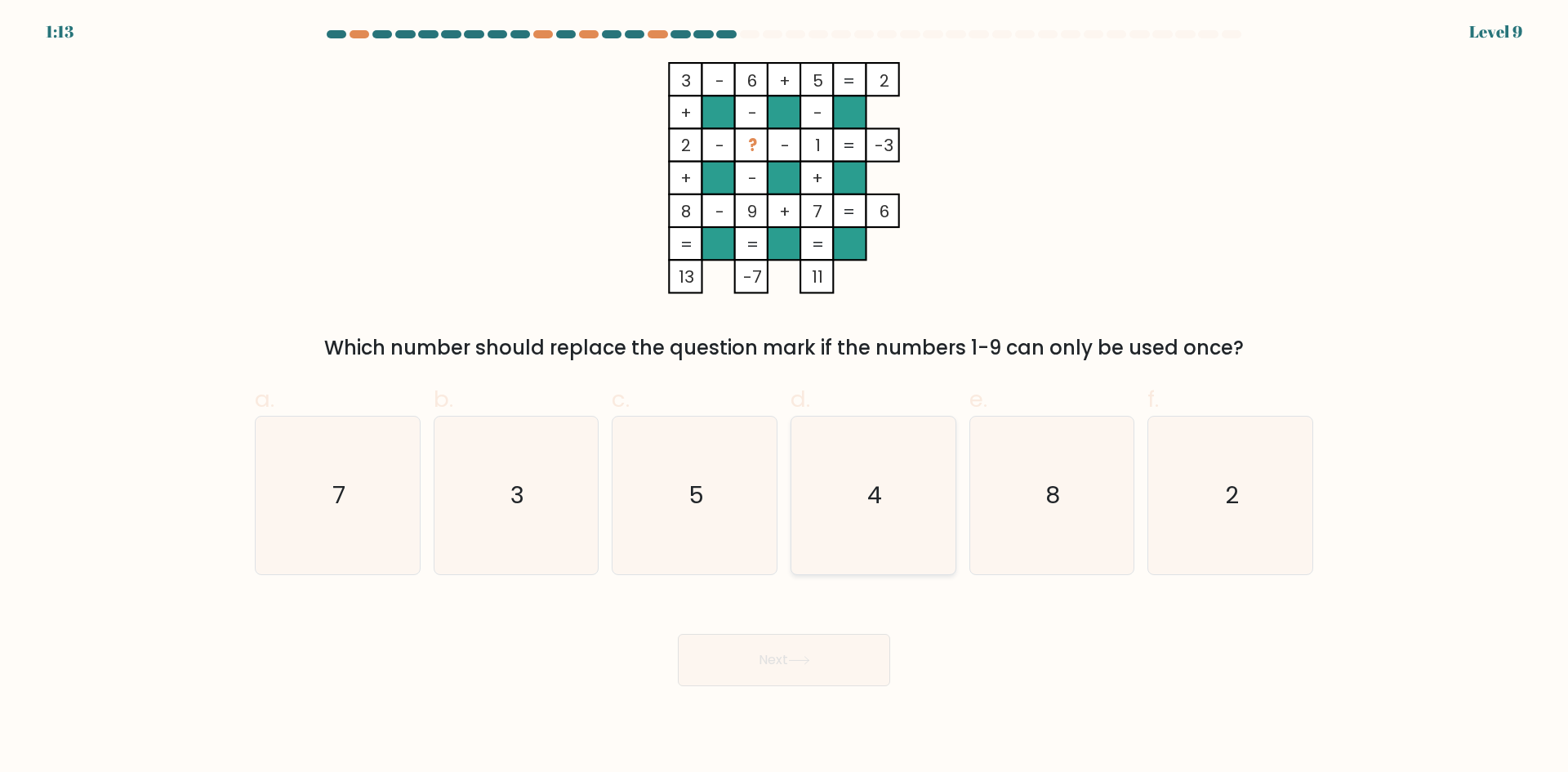
click at [890, 525] on icon "4" at bounding box center [874, 495] width 158 height 158
click at [785, 397] on input "d. 4" at bounding box center [784, 391] width 1 height 11
radio input "true"
click at [830, 638] on button "Next" at bounding box center [784, 660] width 212 height 52
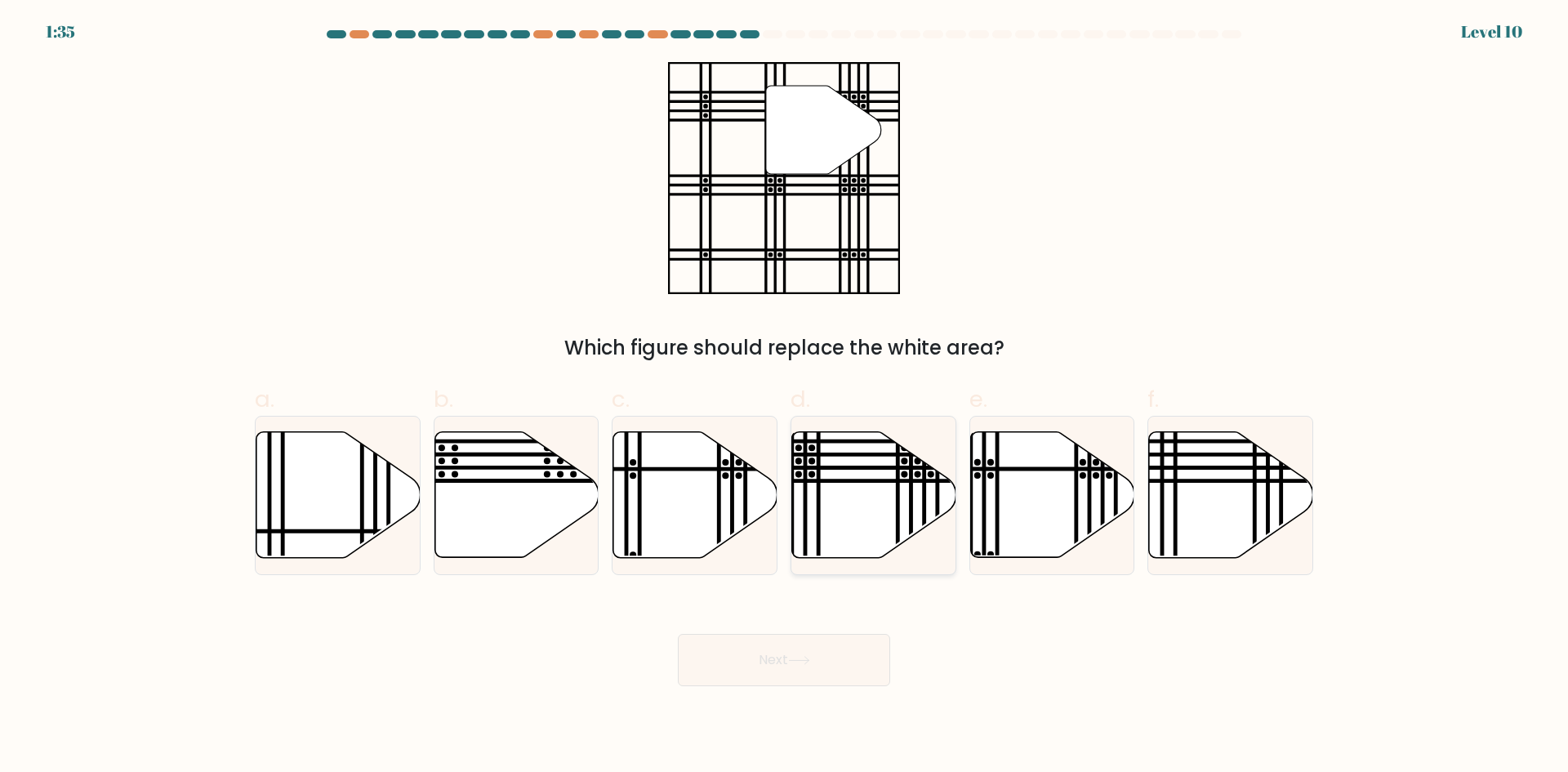
click at [876, 520] on icon at bounding box center [874, 494] width 164 height 126
click at [785, 397] on input "d." at bounding box center [784, 391] width 1 height 11
radio input "true"
click at [797, 661] on icon at bounding box center [799, 660] width 22 height 9
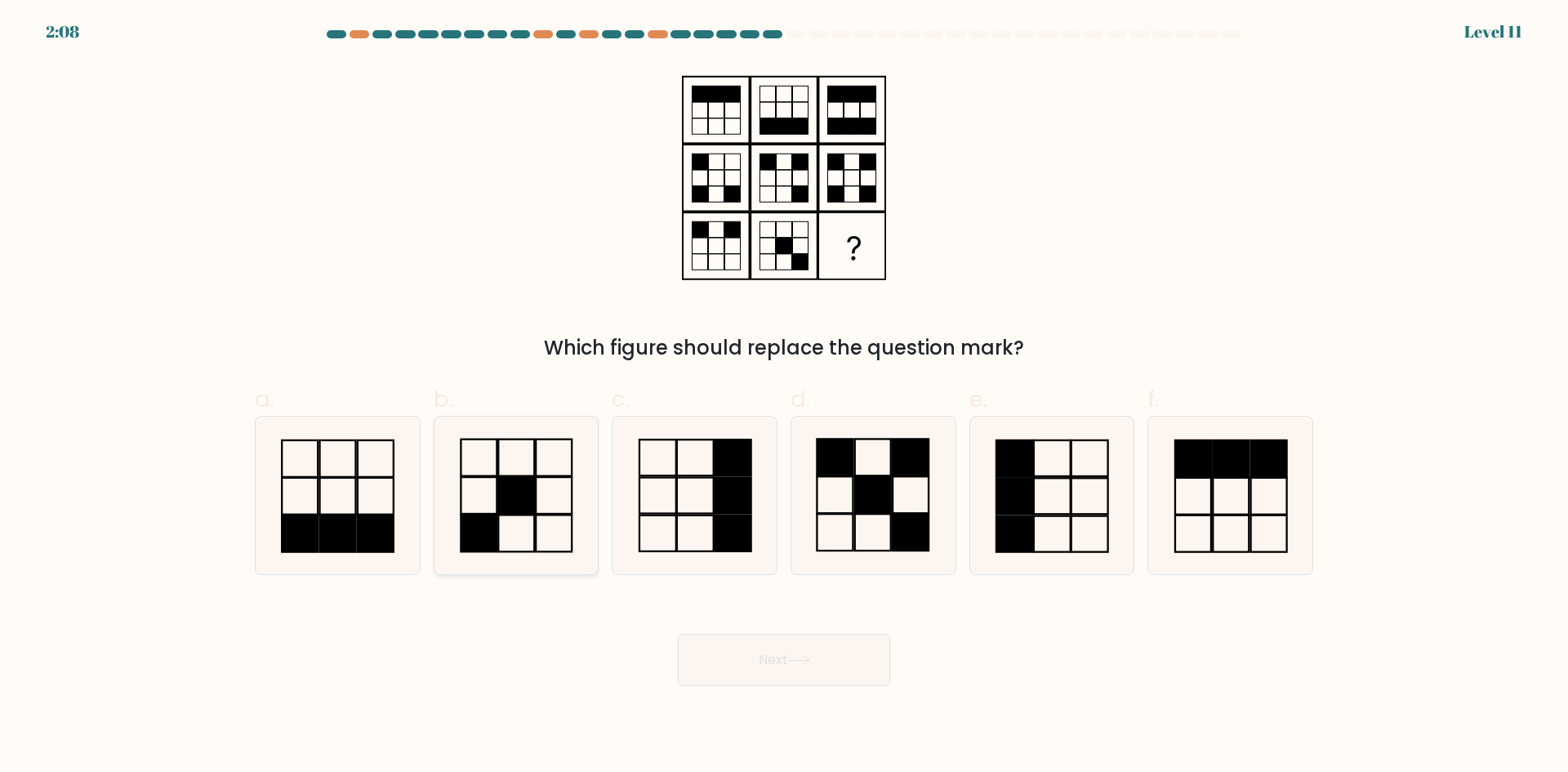
click at [535, 481] on rect at bounding box center [517, 496] width 36 height 37
click at [784, 397] on input "b." at bounding box center [784, 391] width 1 height 11
radio input "true"
click at [869, 670] on button "Next" at bounding box center [784, 660] width 212 height 52
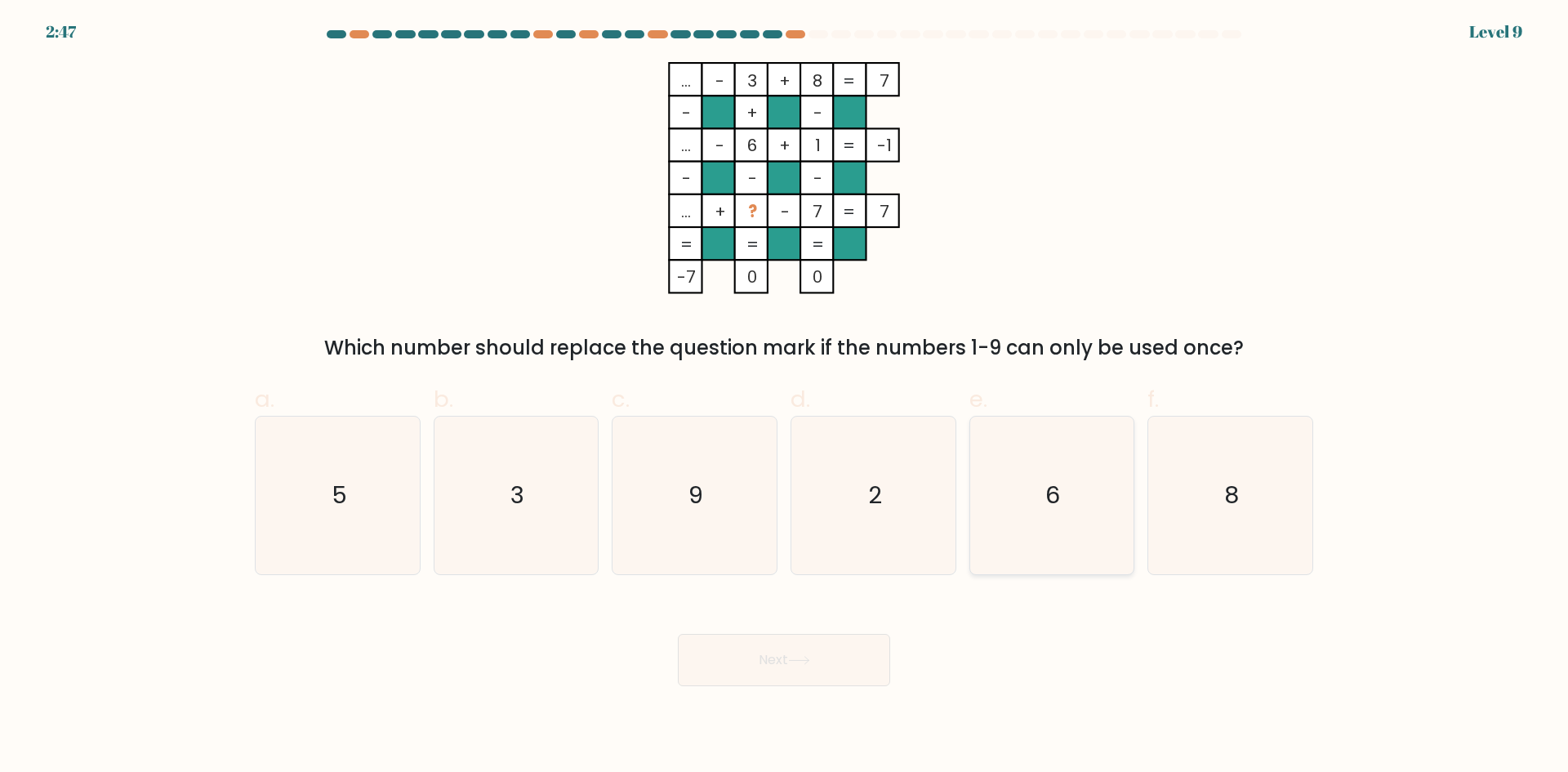
click at [1079, 476] on icon "6" at bounding box center [1052, 495] width 158 height 158
click at [785, 397] on input "e. 6" at bounding box center [784, 391] width 1 height 11
radio input "true"
click at [836, 641] on button "Next" at bounding box center [784, 660] width 212 height 52
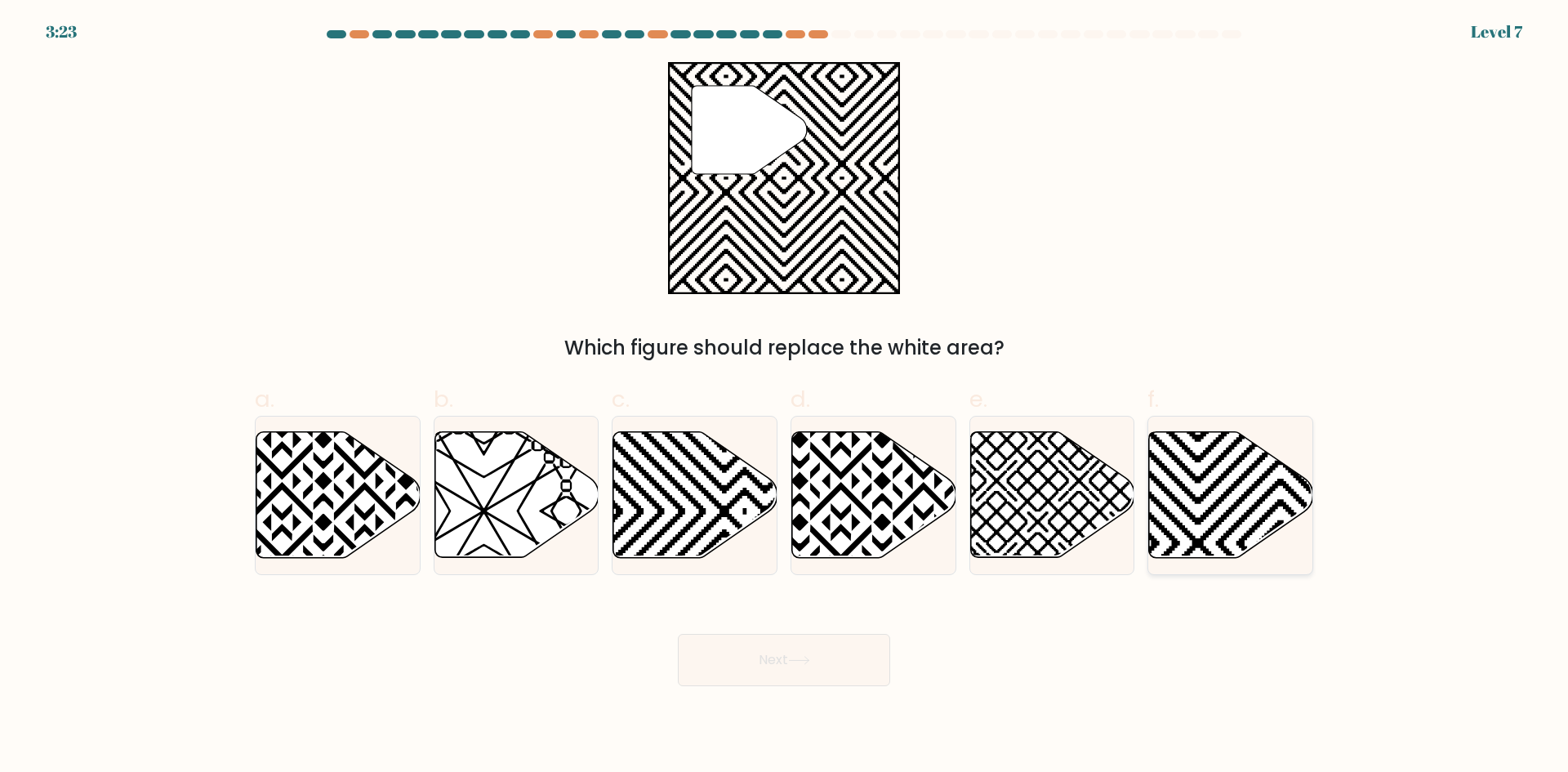
click at [1219, 514] on icon at bounding box center [1231, 494] width 164 height 126
click at [785, 397] on input "f." at bounding box center [784, 391] width 1 height 11
radio input "true"
click at [728, 664] on button "Next" at bounding box center [784, 660] width 212 height 52
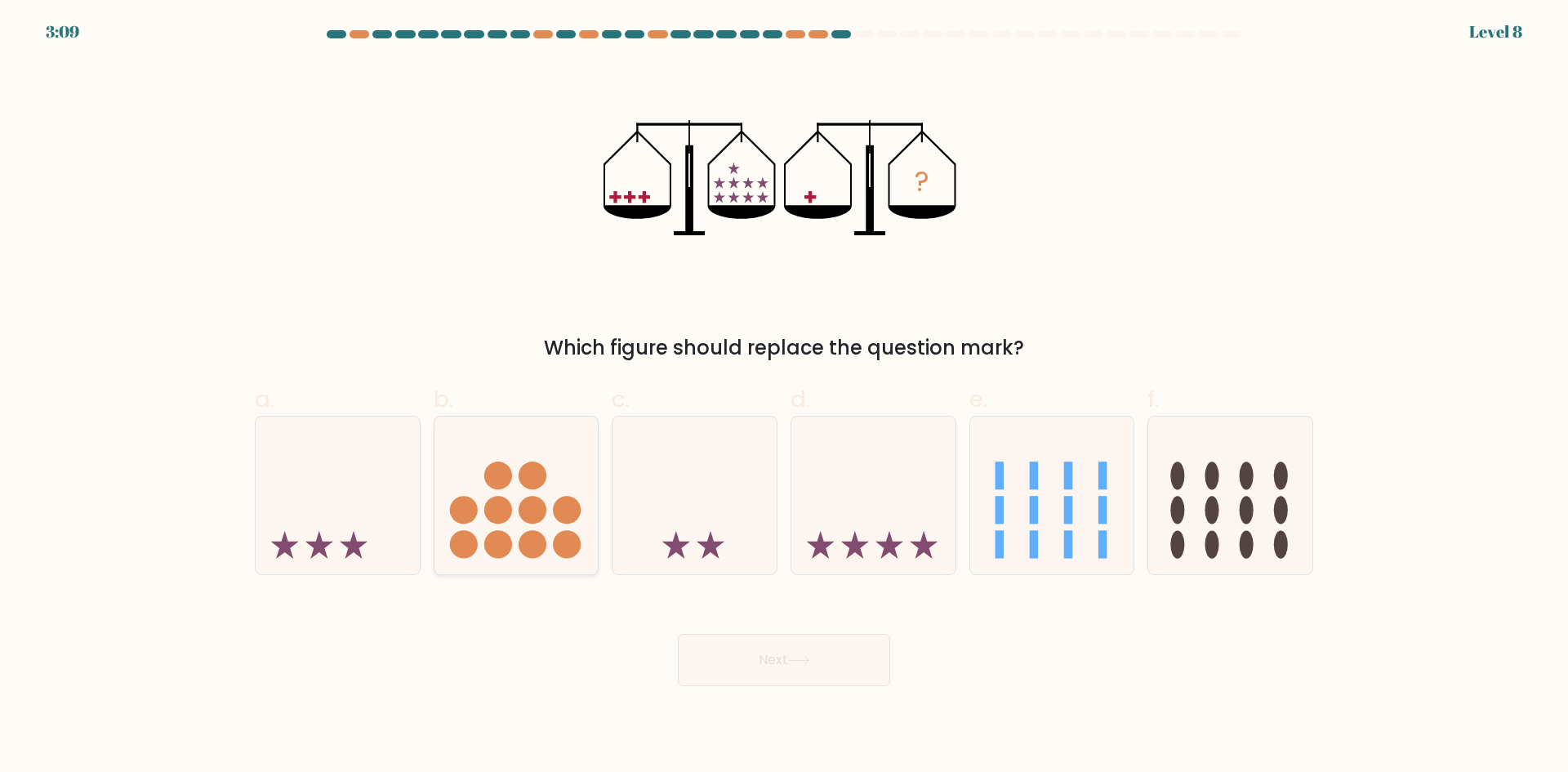
click at [573, 488] on icon at bounding box center [516, 495] width 164 height 136
click at [784, 397] on input "b." at bounding box center [784, 391] width 1 height 11
radio input "true"
click at [782, 677] on button "Next" at bounding box center [784, 660] width 212 height 52
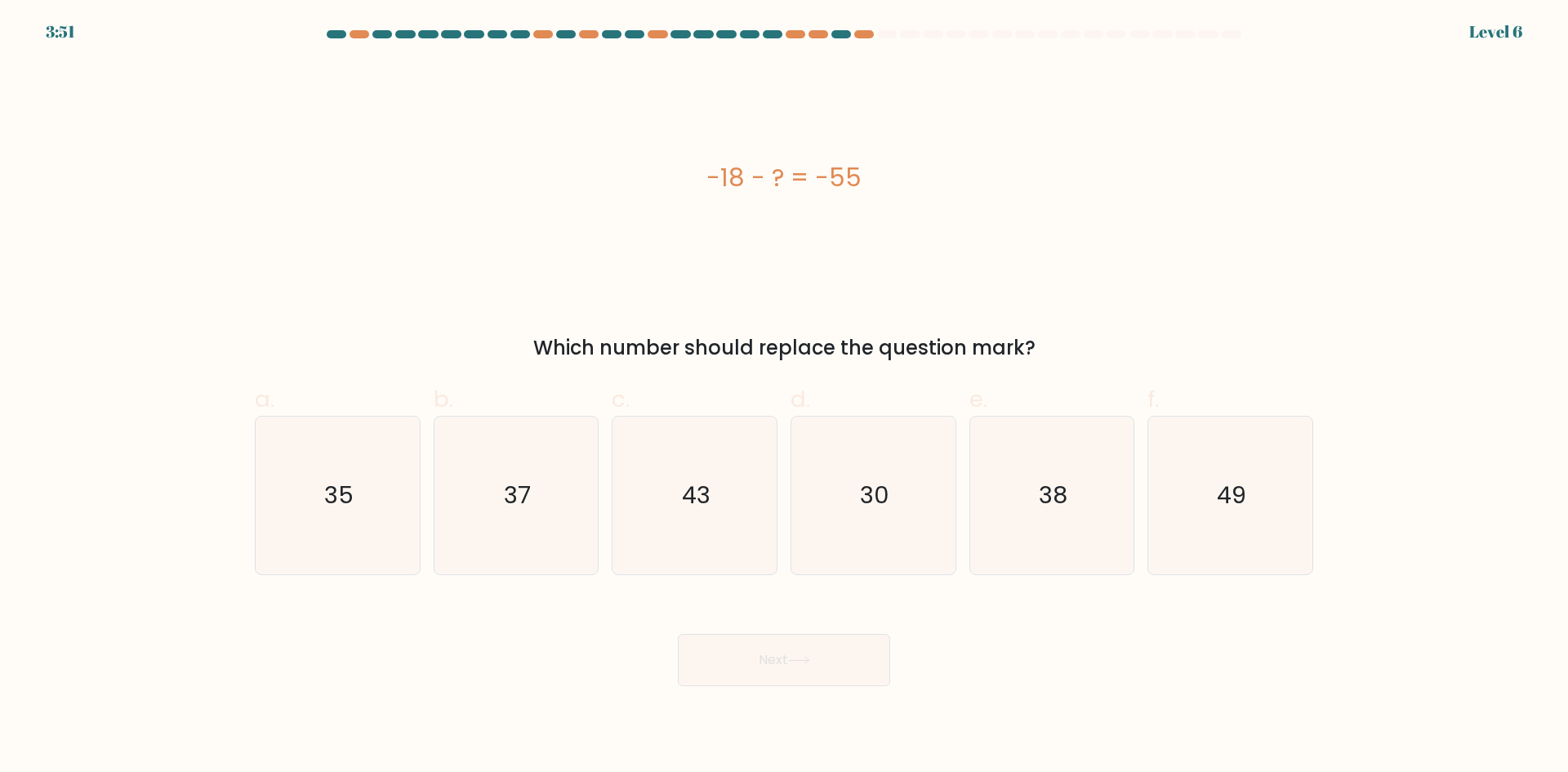
click at [1326, 611] on form "a." at bounding box center [784, 358] width 1568 height 655
click at [1242, 514] on icon "49" at bounding box center [1230, 495] width 158 height 158
click at [785, 397] on input "f. 49" at bounding box center [784, 391] width 1 height 11
radio input "true"
click at [790, 677] on button "Next" at bounding box center [784, 660] width 212 height 52
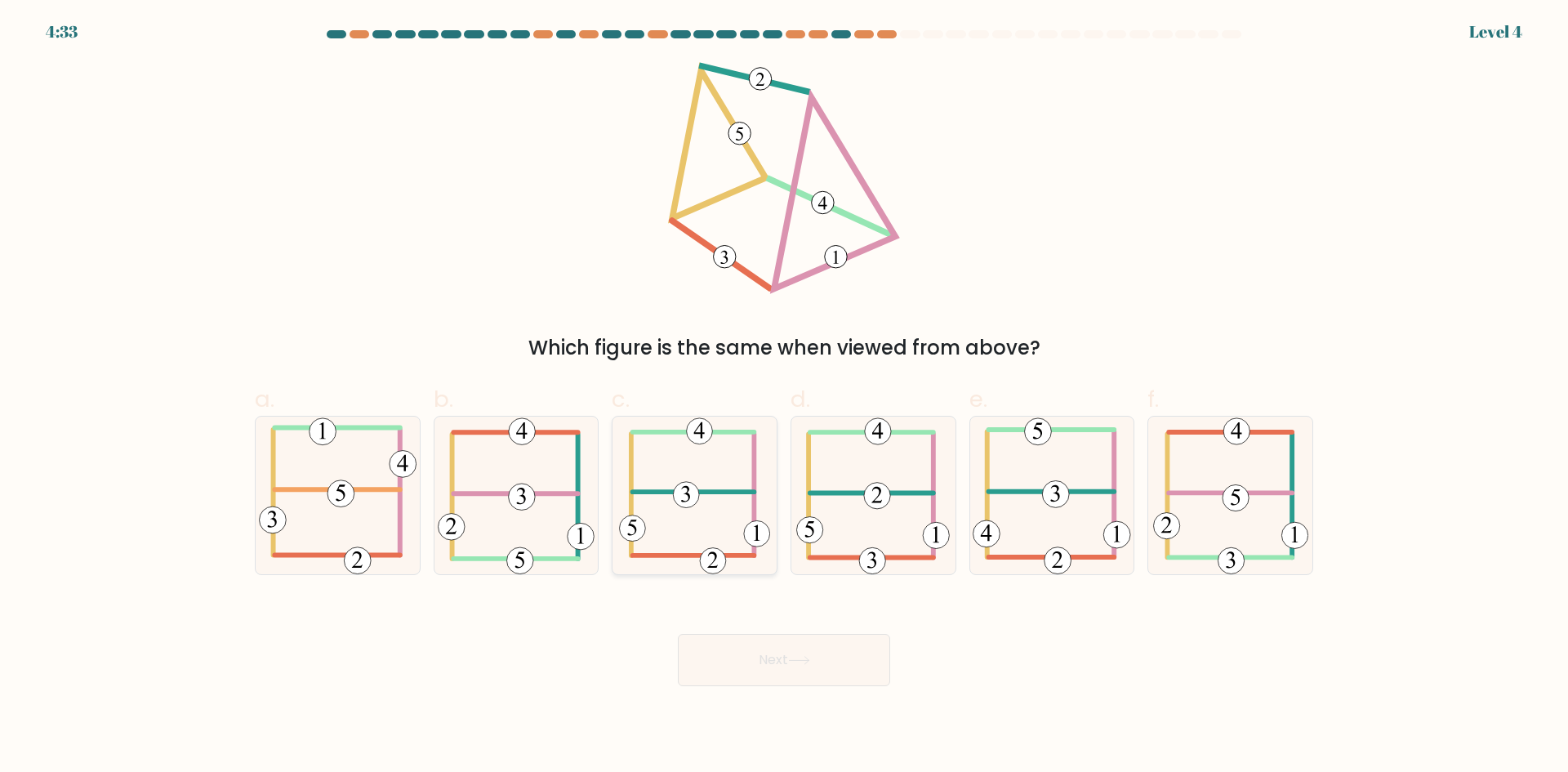
click at [737, 476] on icon at bounding box center [694, 495] width 151 height 158
click at [784, 397] on input "c." at bounding box center [784, 391] width 1 height 11
radio input "true"
click at [787, 635] on button "Next" at bounding box center [784, 660] width 212 height 52
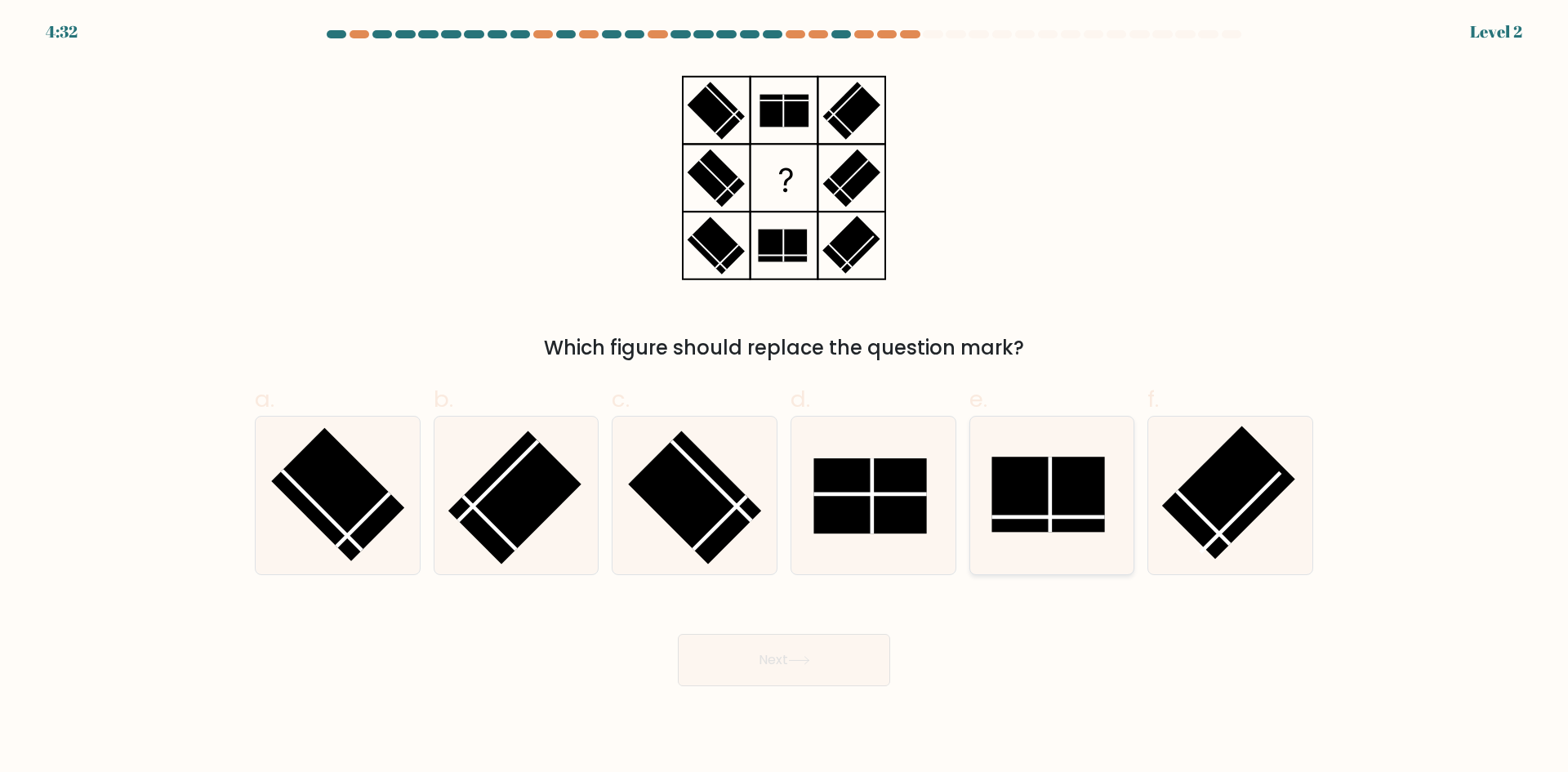
click at [975, 480] on icon at bounding box center [1052, 495] width 158 height 158
click at [785, 397] on input "e." at bounding box center [784, 391] width 1 height 11
radio input "true"
click at [811, 669] on button "Next" at bounding box center [784, 660] width 212 height 52
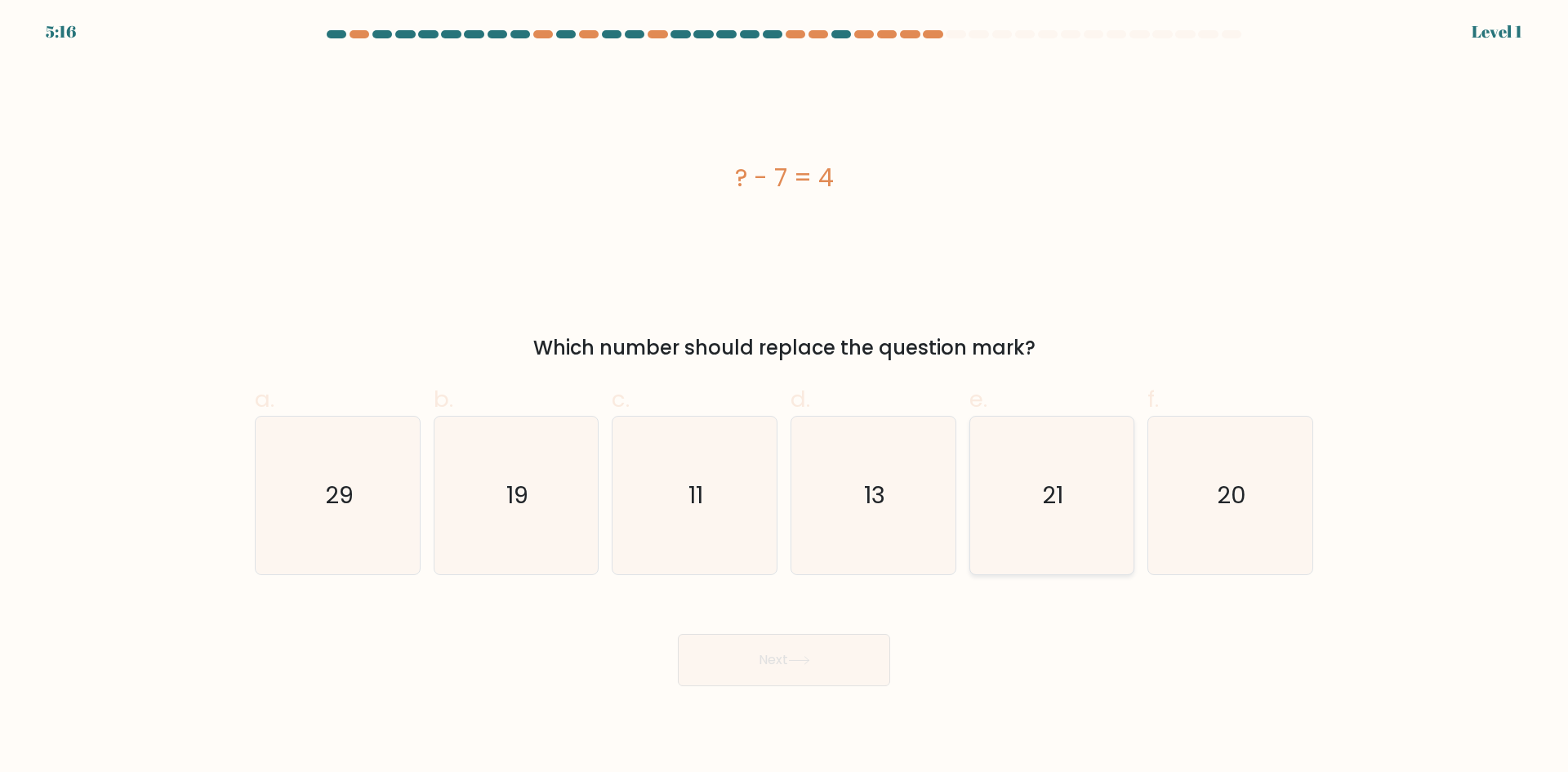
click at [1125, 514] on icon "21" at bounding box center [1052, 495] width 158 height 158
click at [785, 397] on input "e. 21" at bounding box center [784, 391] width 1 height 11
radio input "true"
click at [668, 682] on div "Next" at bounding box center [784, 640] width 1078 height 91
click at [770, 650] on button "Next" at bounding box center [784, 660] width 212 height 52
